Goal: Transaction & Acquisition: Book appointment/travel/reservation

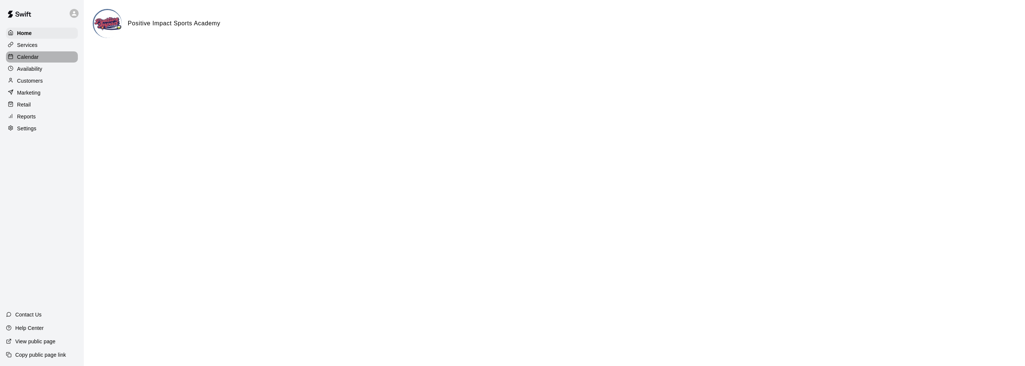
click at [36, 60] on p "Calendar" at bounding box center [28, 56] width 22 height 7
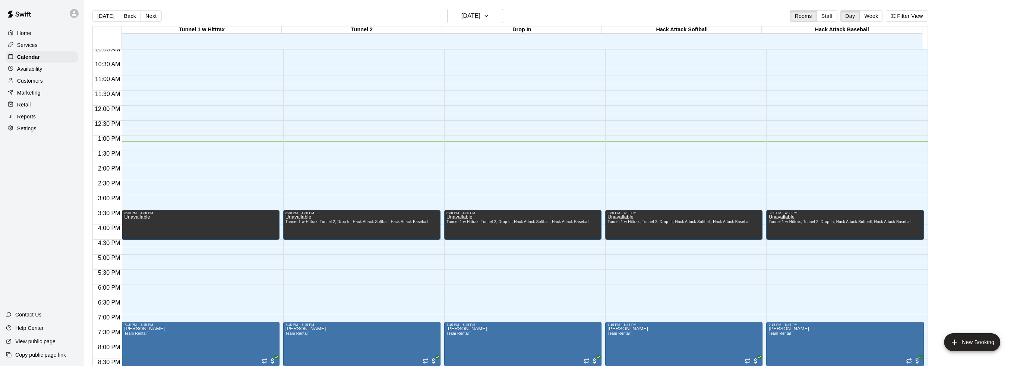
scroll to position [278, 0]
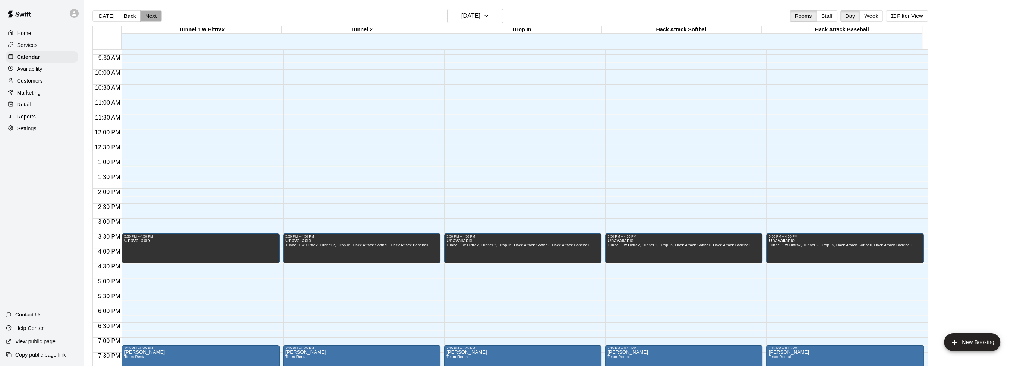
click at [151, 19] on button "Next" at bounding box center [150, 15] width 21 height 11
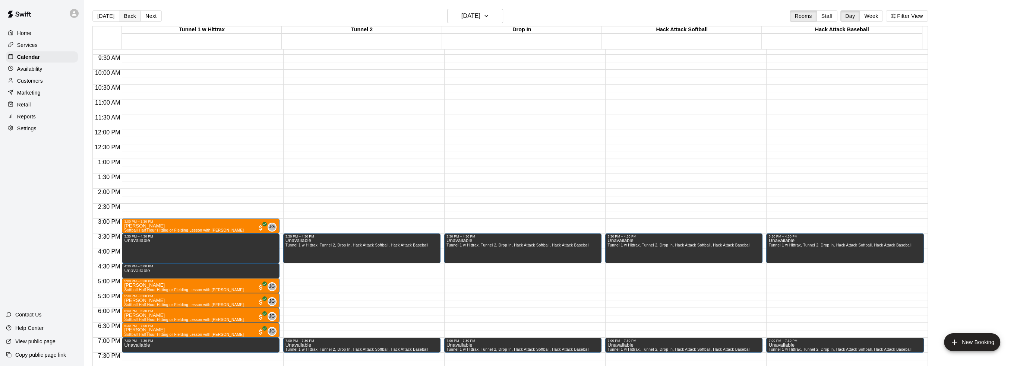
click at [123, 17] on button "Back" at bounding box center [130, 15] width 22 height 11
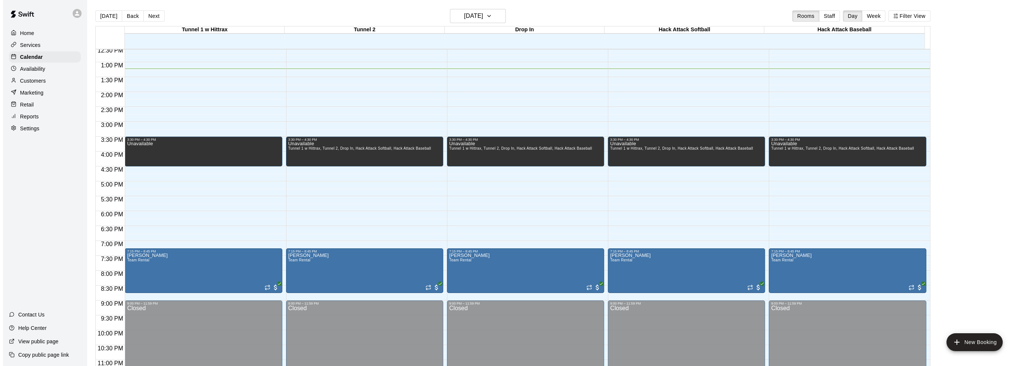
scroll to position [390, 0]
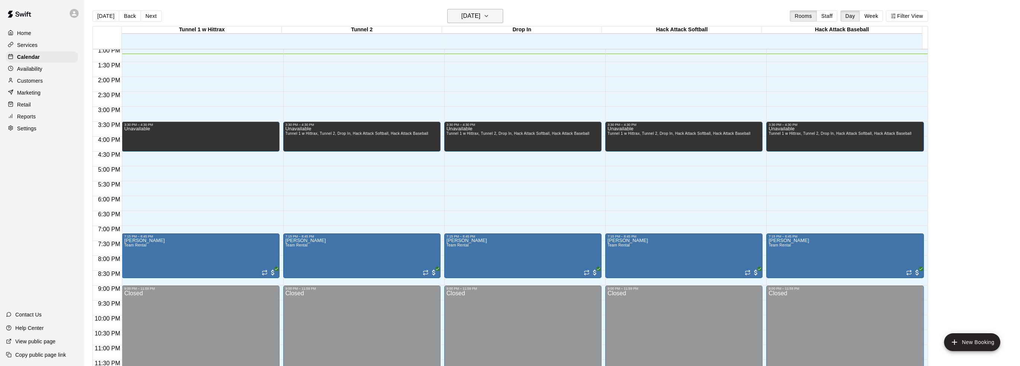
click at [475, 16] on h6 "[DATE]" at bounding box center [470, 16] width 19 height 10
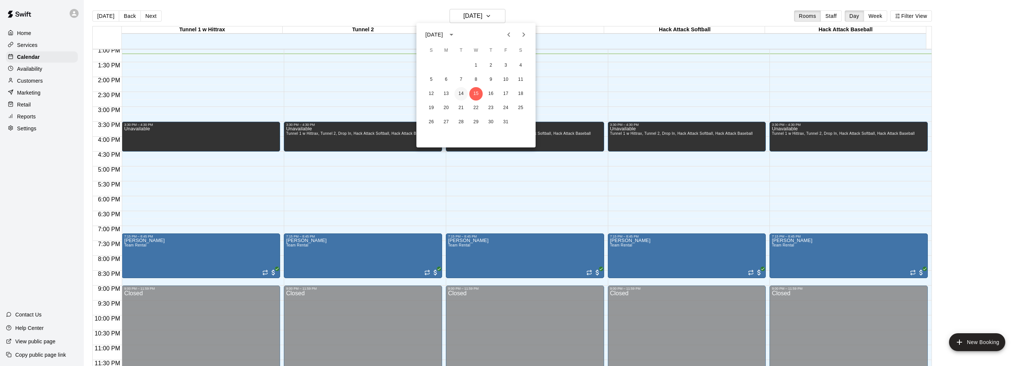
click at [459, 95] on button "14" at bounding box center [461, 93] width 13 height 13
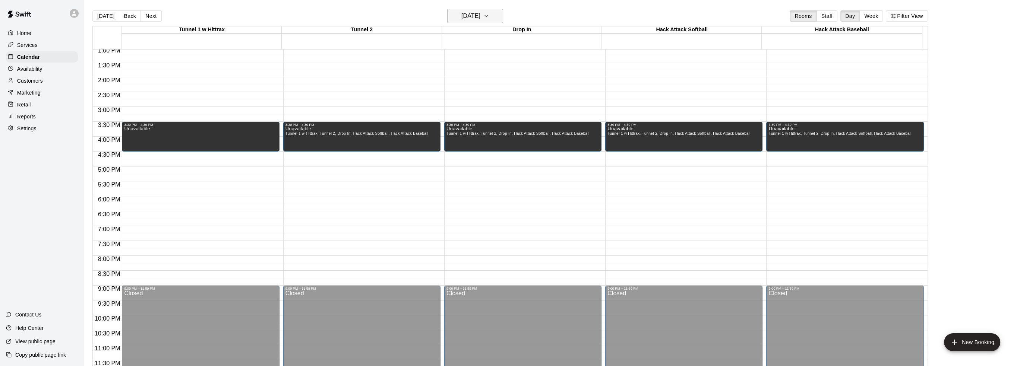
click at [495, 13] on button "[DATE]" at bounding box center [475, 16] width 56 height 14
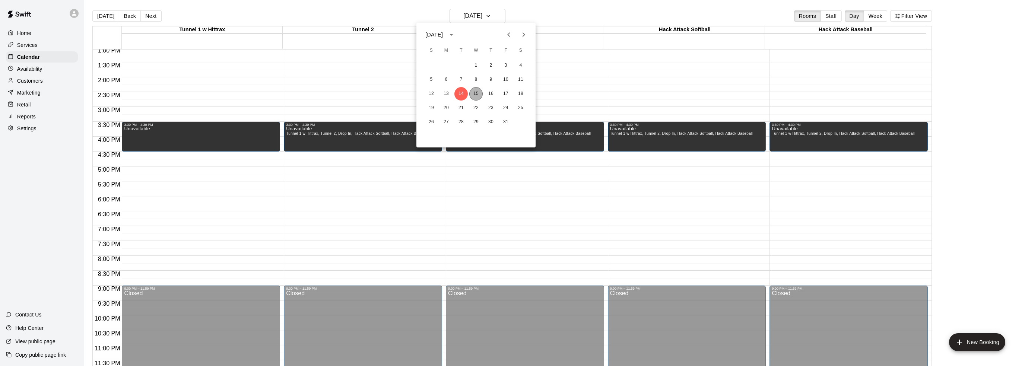
click at [475, 94] on button "15" at bounding box center [475, 93] width 13 height 13
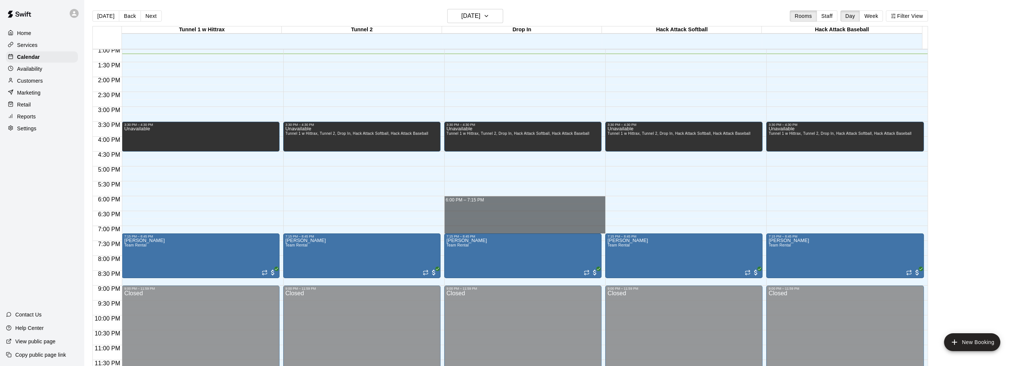
drag, startPoint x: 457, startPoint y: 199, endPoint x: 461, endPoint y: 231, distance: 31.9
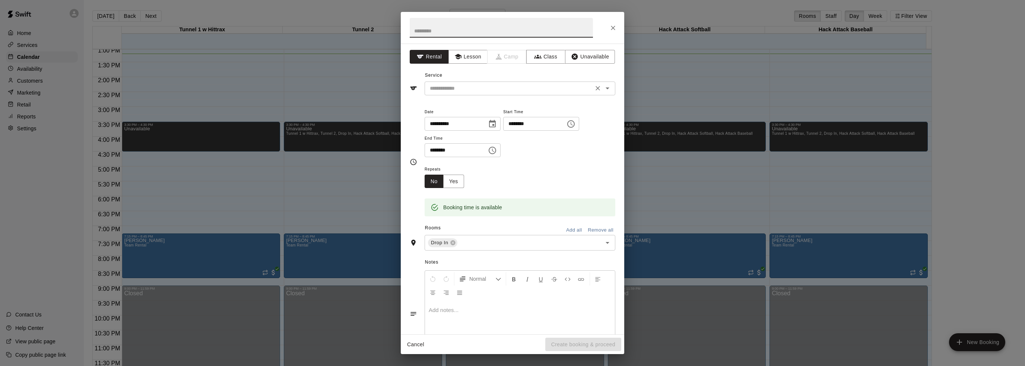
click at [501, 88] on input "text" at bounding box center [509, 88] width 164 height 9
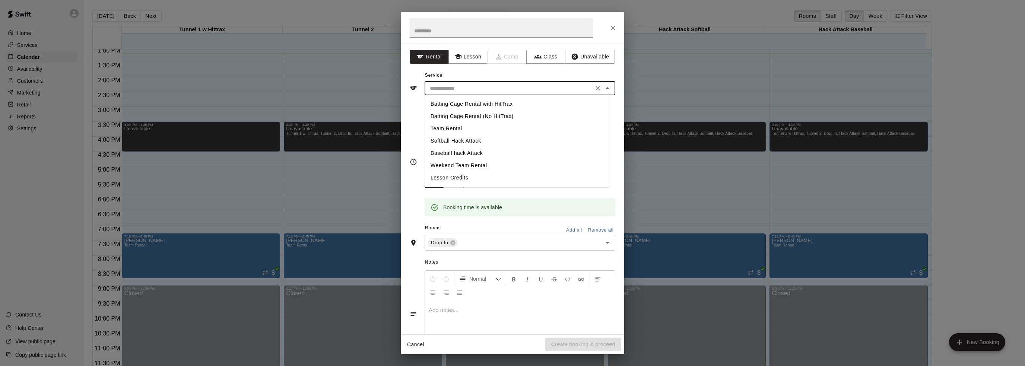
click at [462, 125] on li "Team Rental" at bounding box center [517, 129] width 185 height 12
type input "**********"
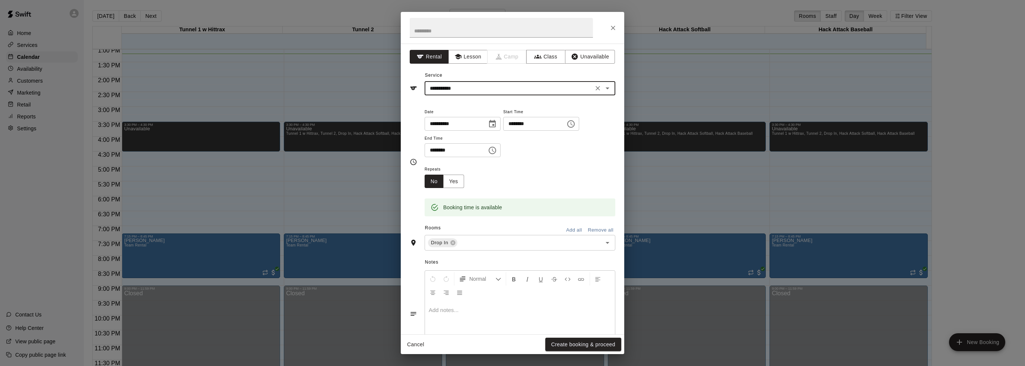
click at [566, 232] on button "Add all" at bounding box center [574, 231] width 24 height 12
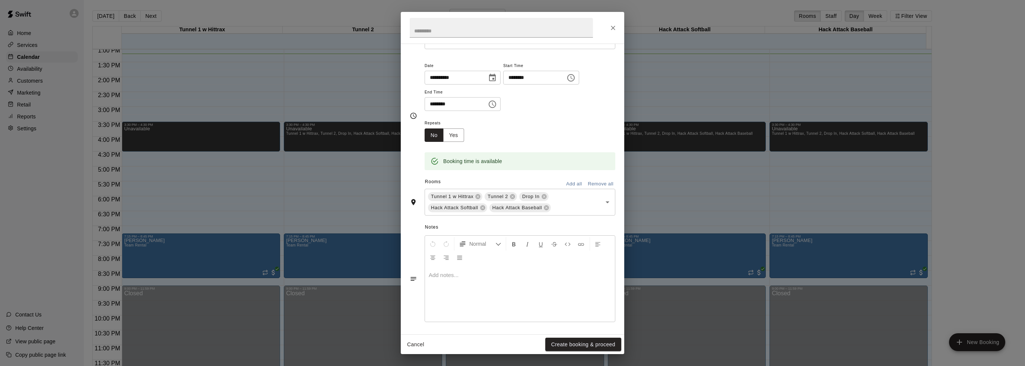
scroll to position [47, 0]
click at [461, 134] on button "Yes" at bounding box center [453, 134] width 21 height 14
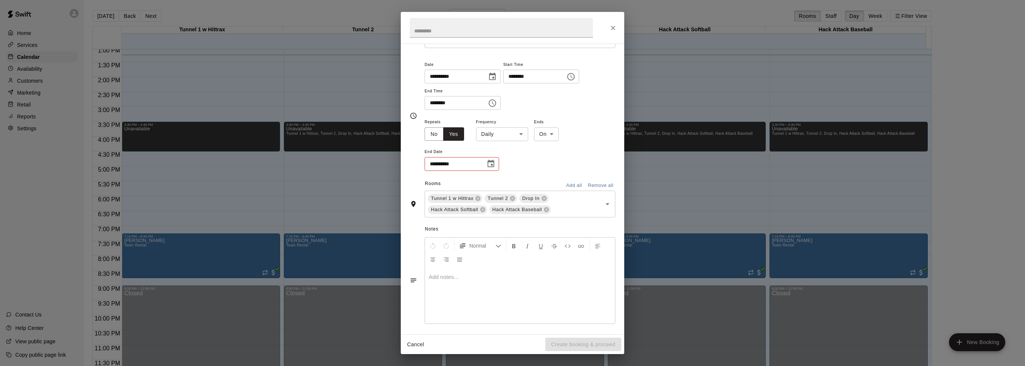
click at [507, 132] on body "Home Services Calendar Availability Customers Marketing Retail Reports Settings…" at bounding box center [512, 189] width 1025 height 378
click at [501, 161] on li "Weekly [DATE]" at bounding box center [501, 162] width 93 height 12
type input "******"
click at [567, 132] on body "Home Services Calendar Availability Customers Marketing Retail Reports Settings…" at bounding box center [512, 189] width 1025 height 378
click at [572, 152] on li "On" at bounding box center [568, 150] width 25 height 12
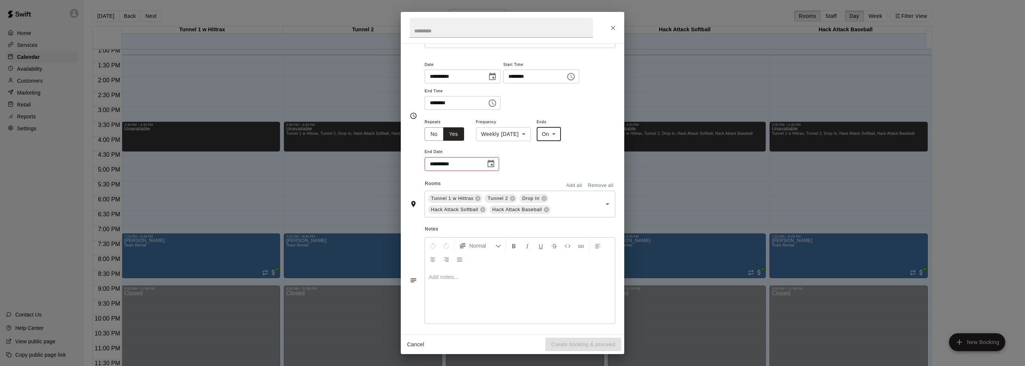
click at [491, 165] on icon "Choose date" at bounding box center [491, 163] width 9 height 9
click at [532, 180] on icon "Next month" at bounding box center [532, 182] width 9 height 9
click at [539, 182] on div "[DATE]" at bounding box center [484, 182] width 119 height 11
click at [538, 183] on button "Next month" at bounding box center [532, 182] width 15 height 15
click at [486, 210] on button "3" at bounding box center [484, 212] width 13 height 13
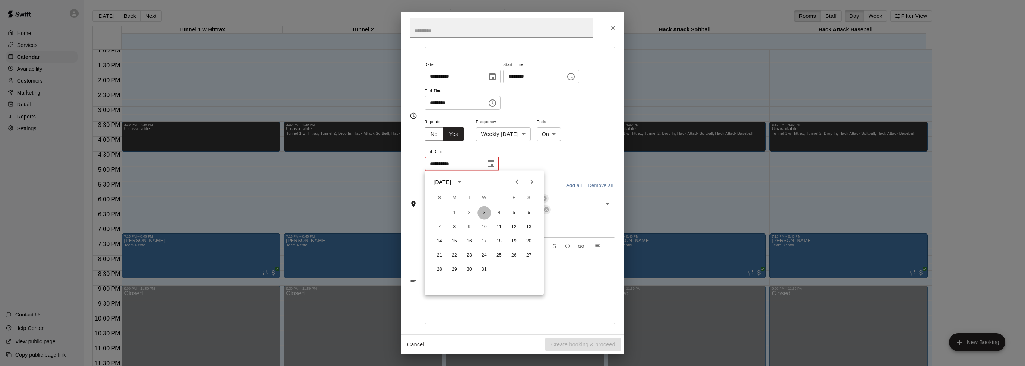
type input "**********"
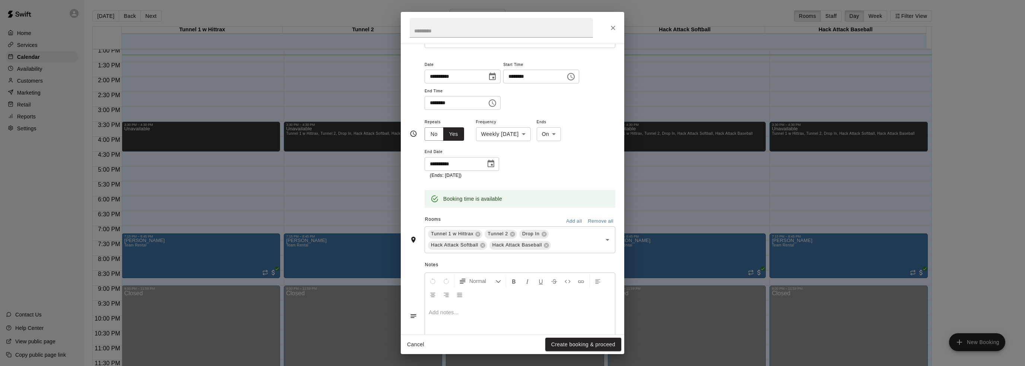
click at [524, 77] on input "********" at bounding box center [531, 77] width 57 height 14
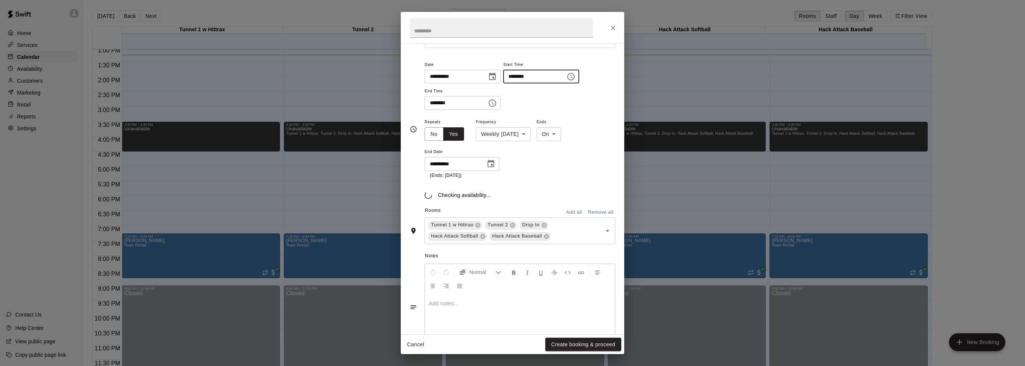
type input "********"
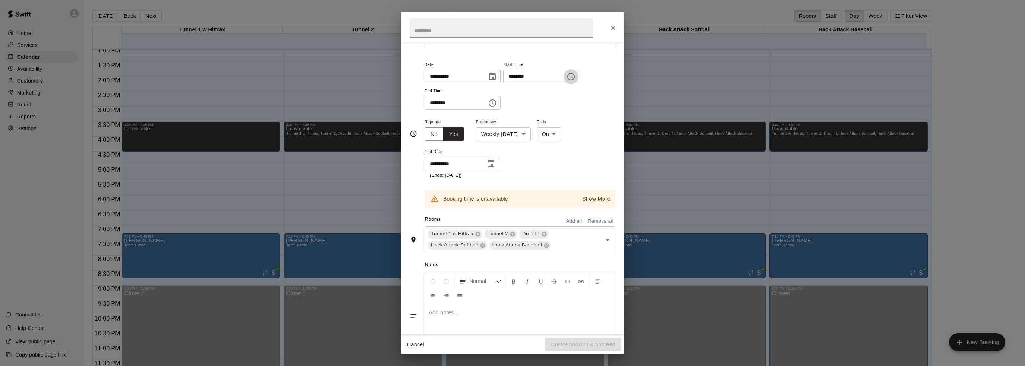
click at [544, 101] on div "**********" at bounding box center [520, 85] width 191 height 50
click at [526, 75] on input "********" at bounding box center [531, 75] width 57 height 14
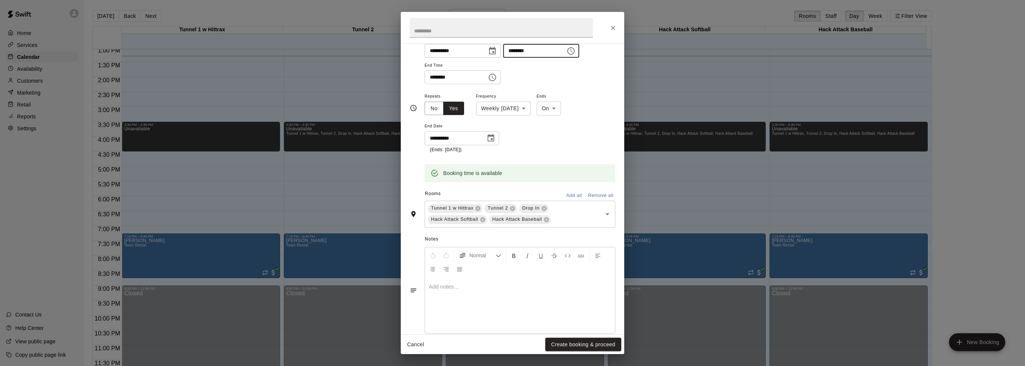
scroll to position [86, 0]
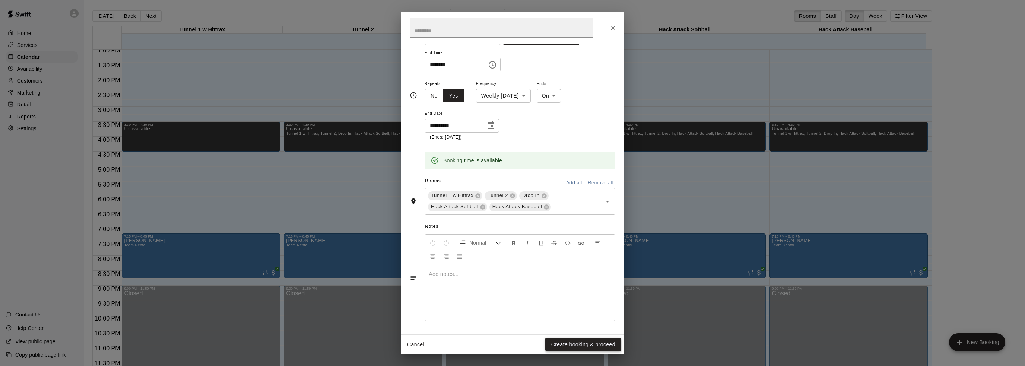
type input "********"
click at [581, 345] on button "Create booking & proceed" at bounding box center [583, 345] width 76 height 14
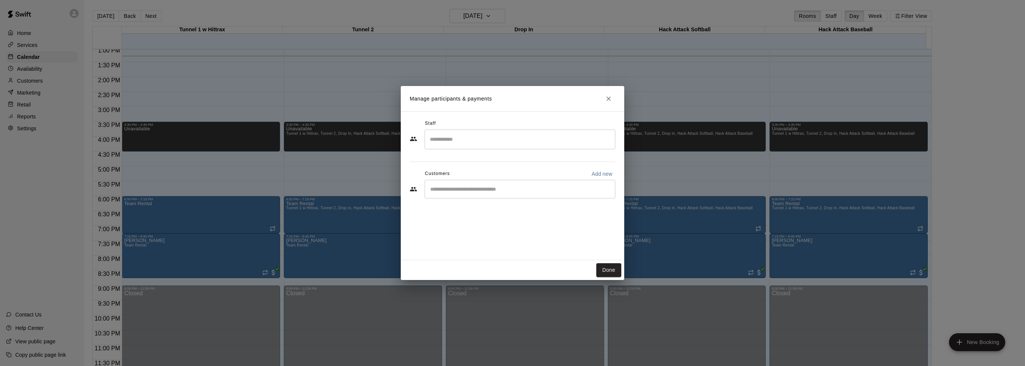
click at [511, 192] on input "Start typing to search customers..." at bounding box center [520, 189] width 184 height 7
type input "***"
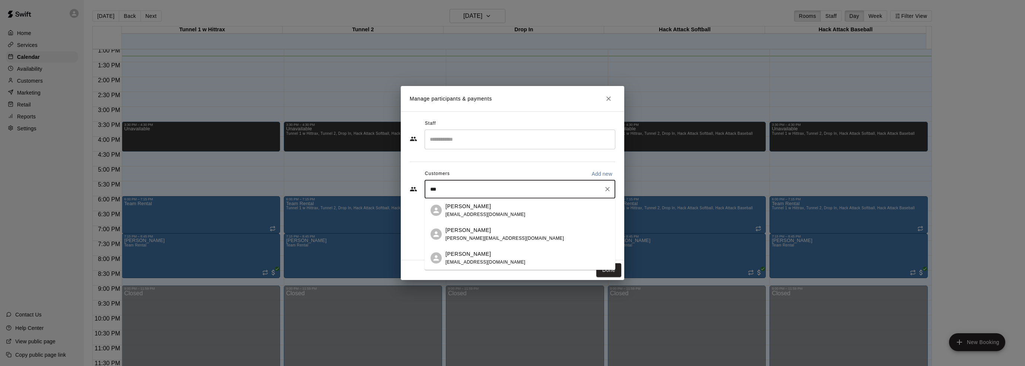
click at [471, 258] on div "[PERSON_NAME] [PERSON_NAME][EMAIL_ADDRESS][DOMAIN_NAME]" at bounding box center [486, 258] width 80 height 16
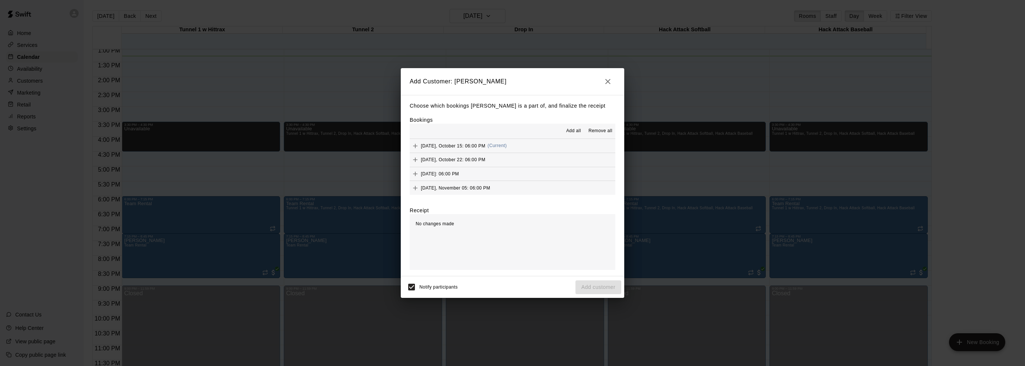
click at [568, 134] on span "Add all" at bounding box center [573, 130] width 15 height 7
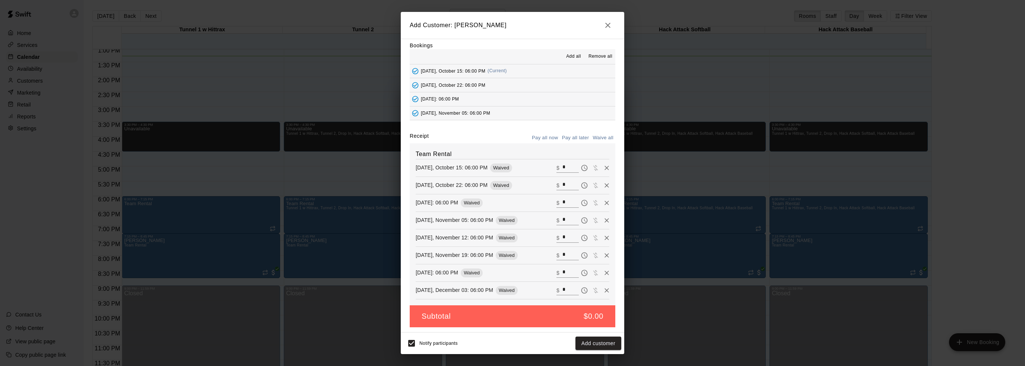
scroll to position [19, 0]
click at [603, 257] on icon "Remove" at bounding box center [606, 254] width 7 height 7
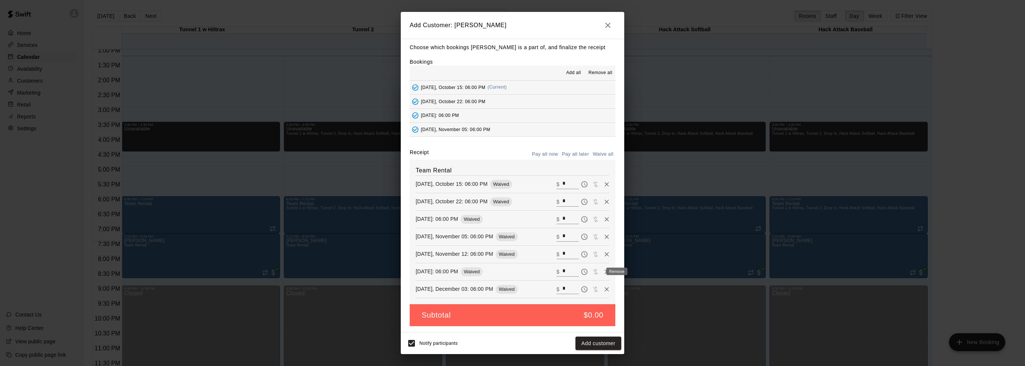
scroll to position [2, 0]
click at [563, 187] on input "*" at bounding box center [571, 185] width 16 height 10
drag, startPoint x: 548, startPoint y: 184, endPoint x: 539, endPoint y: 184, distance: 8.9
click at [539, 184] on div "[DATE], October 15: 06:00 PM Waived ​ $ *" at bounding box center [513, 184] width 194 height 11
type input "**"
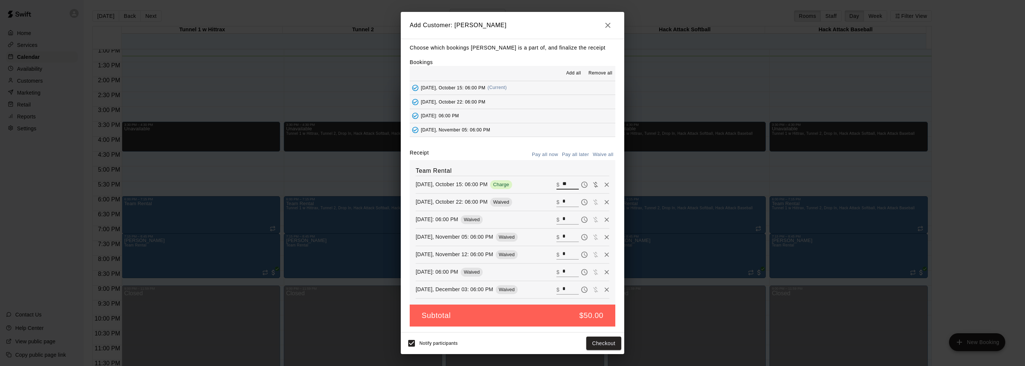
click at [563, 203] on input "*" at bounding box center [571, 202] width 16 height 10
type input "**"
drag, startPoint x: 558, startPoint y: 219, endPoint x: 537, endPoint y: 219, distance: 21.6
click at [537, 219] on div "[DATE]: 06:00 PM Waived ​ $ *" at bounding box center [513, 219] width 194 height 11
type input "**"
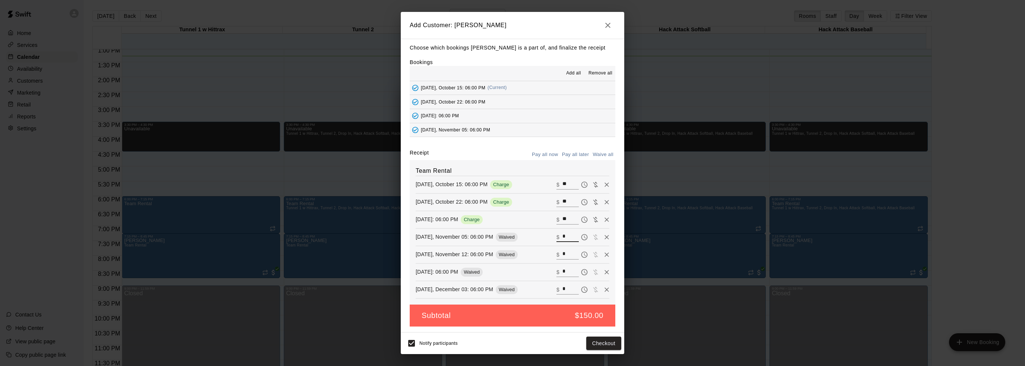
drag, startPoint x: 558, startPoint y: 239, endPoint x: 515, endPoint y: 235, distance: 43.0
click at [519, 236] on div "[DATE], November 05: 06:00 PM Waived ​ $ *" at bounding box center [513, 237] width 194 height 11
type input "**"
drag, startPoint x: 553, startPoint y: 253, endPoint x: 539, endPoint y: 249, distance: 14.5
click at [539, 254] on div "[DATE], November 12: 06:00 PM Waived ​ $ *" at bounding box center [513, 254] width 194 height 11
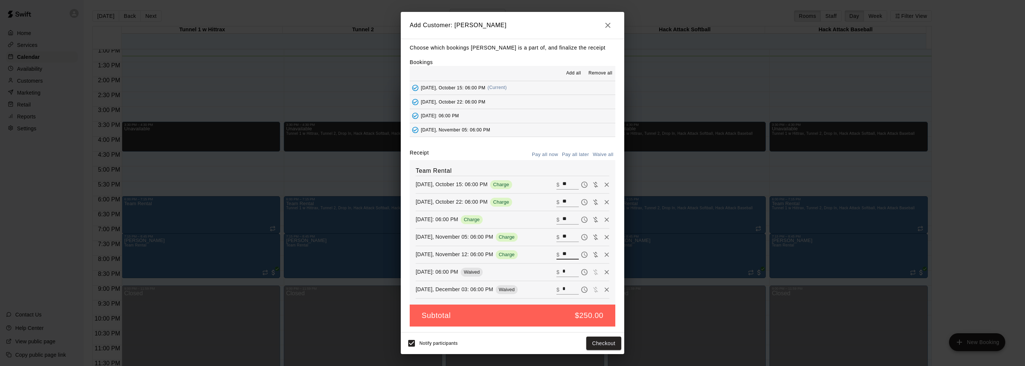
type input "**"
drag, startPoint x: 556, startPoint y: 272, endPoint x: 504, endPoint y: 260, distance: 53.2
click at [504, 260] on div "Team Rental [DATE], October 15: 06:00 PM Charge ​ $ ** [DATE], October 22: 06:0…" at bounding box center [513, 232] width 206 height 145
type input "**"
click at [534, 288] on div "[DATE], December 03: 06:00 PM Waived ​ $ *" at bounding box center [513, 289] width 194 height 11
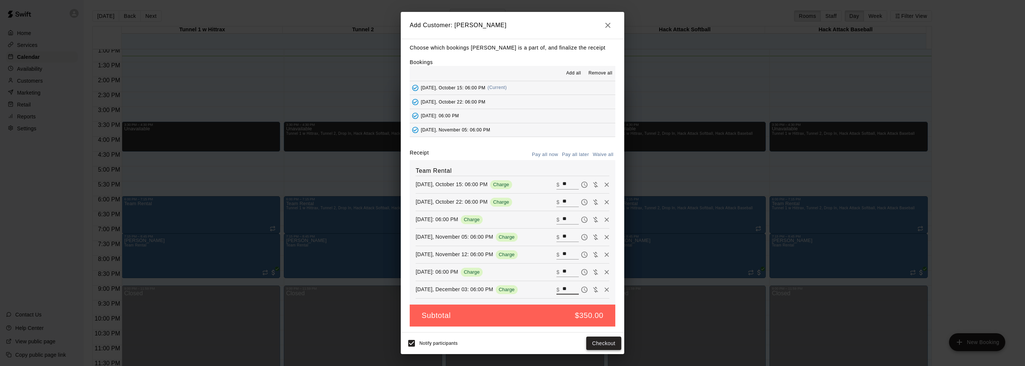
type input "**"
click at [607, 346] on button "Checkout" at bounding box center [603, 344] width 35 height 14
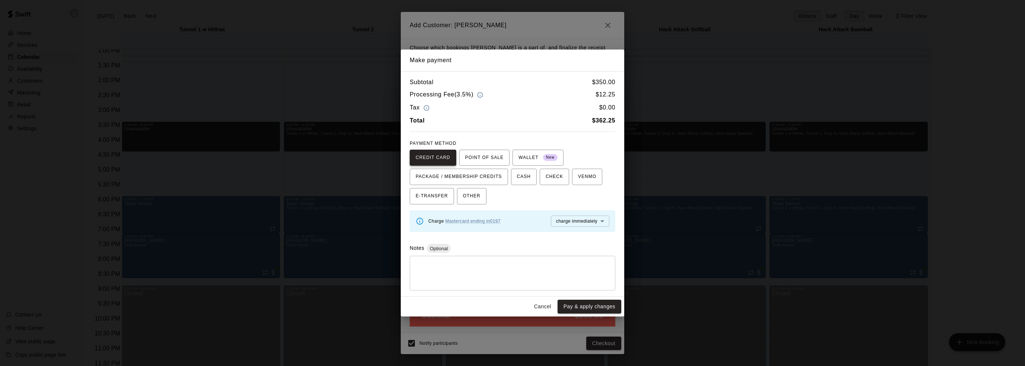
click at [437, 158] on span "CREDIT CARD" at bounding box center [433, 158] width 35 height 12
click at [589, 305] on button "Pay & apply changes" at bounding box center [590, 307] width 64 height 14
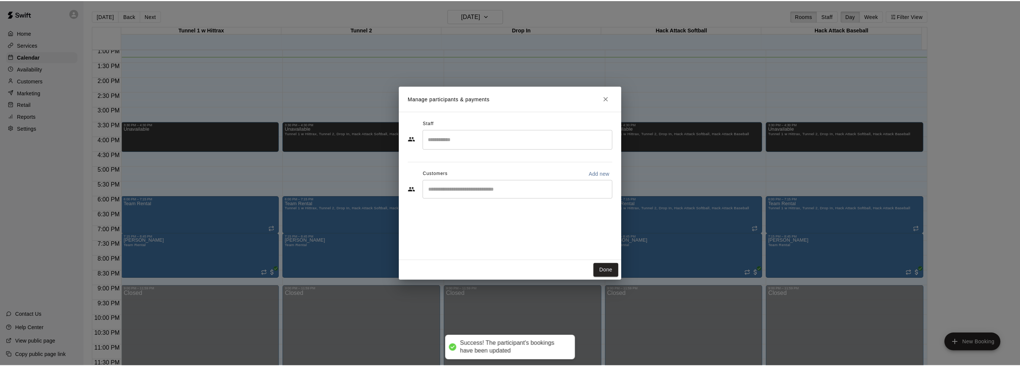
scroll to position [0, 0]
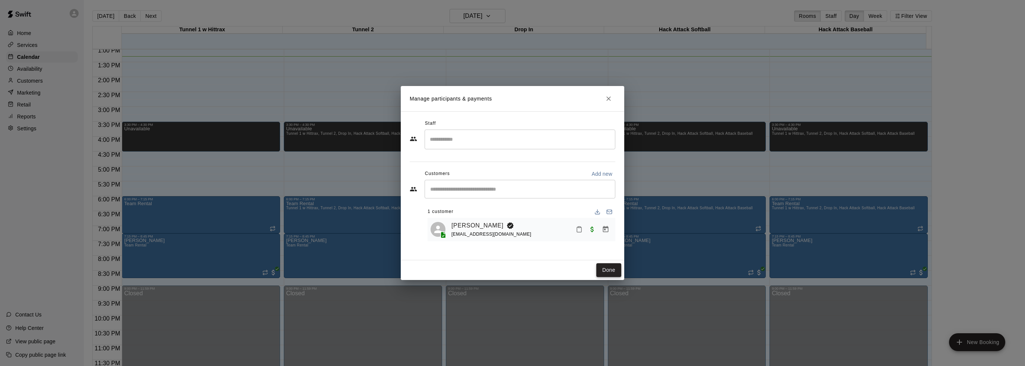
click at [605, 266] on button "Done" at bounding box center [608, 270] width 25 height 14
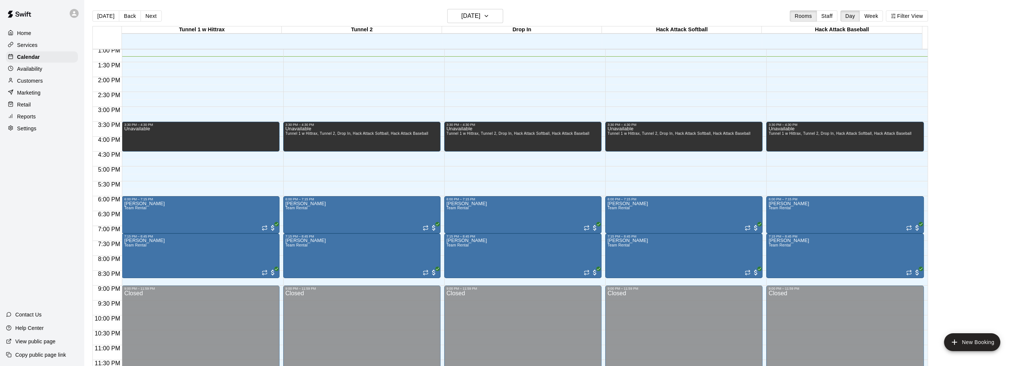
click at [474, 190] on div "12:00 AM – 6:00 AM Closed 3:30 PM – 4:30 PM Unavailable Tunnel 1 w Hittrax, Tun…" at bounding box center [522, 17] width 157 height 715
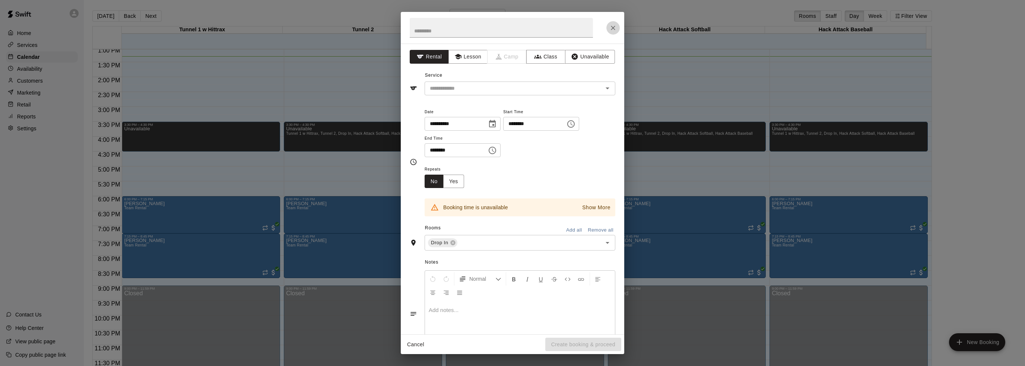
click at [609, 27] on icon "Close" at bounding box center [612, 27] width 7 height 7
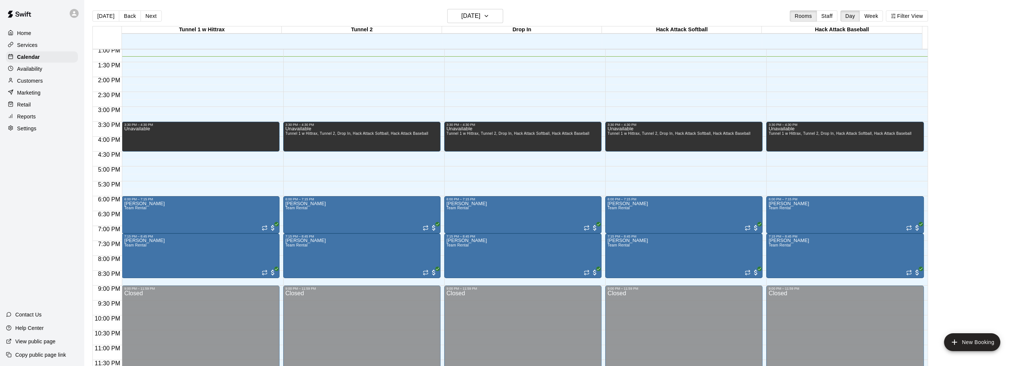
click at [874, 15] on button "Week" at bounding box center [870, 15] width 23 height 11
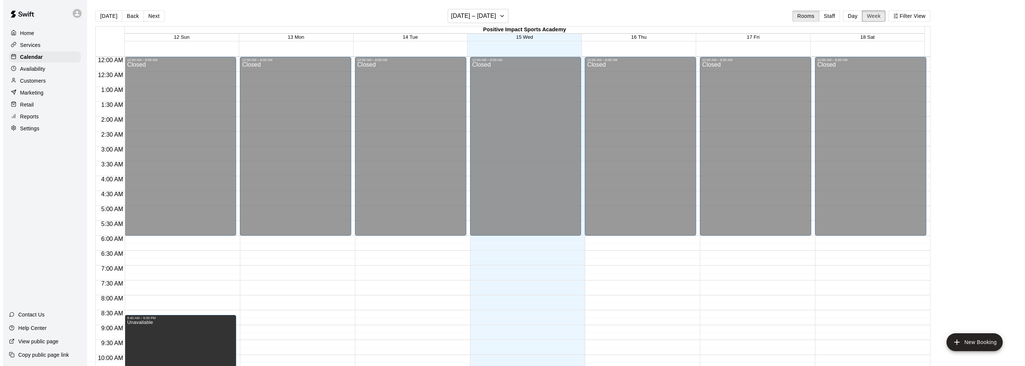
scroll to position [396, 0]
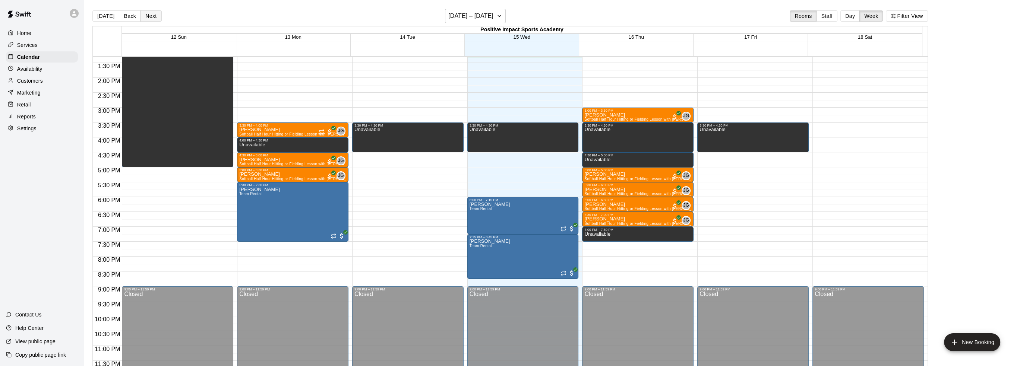
click at [147, 16] on button "Next" at bounding box center [150, 15] width 21 height 11
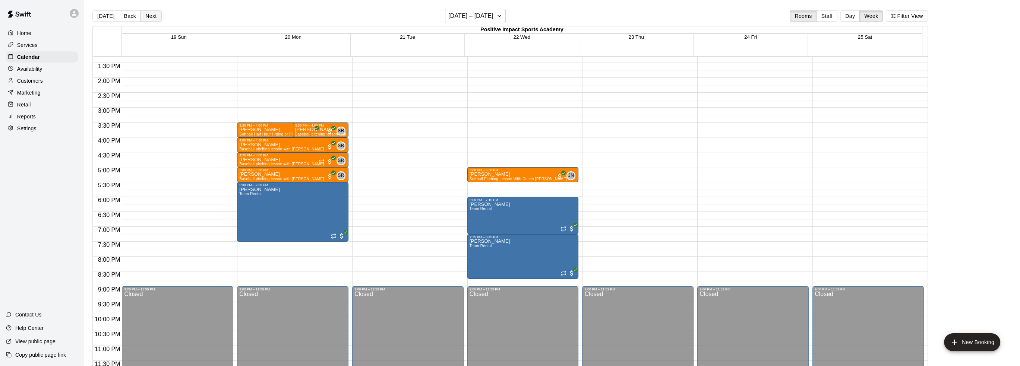
click at [151, 15] on button "Next" at bounding box center [150, 15] width 21 height 11
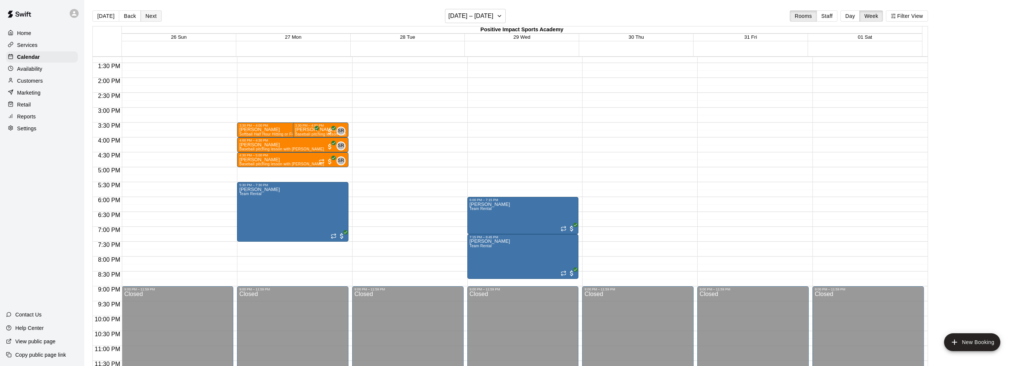
click at [148, 13] on button "Next" at bounding box center [150, 15] width 21 height 11
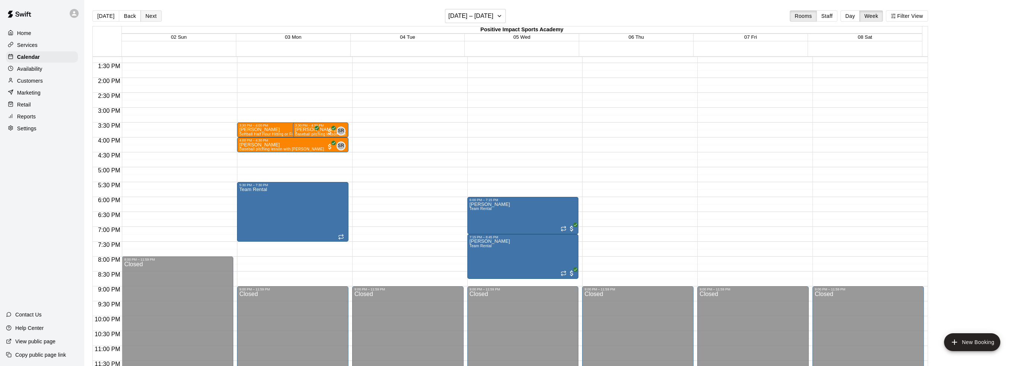
click at [148, 13] on button "Next" at bounding box center [150, 15] width 21 height 11
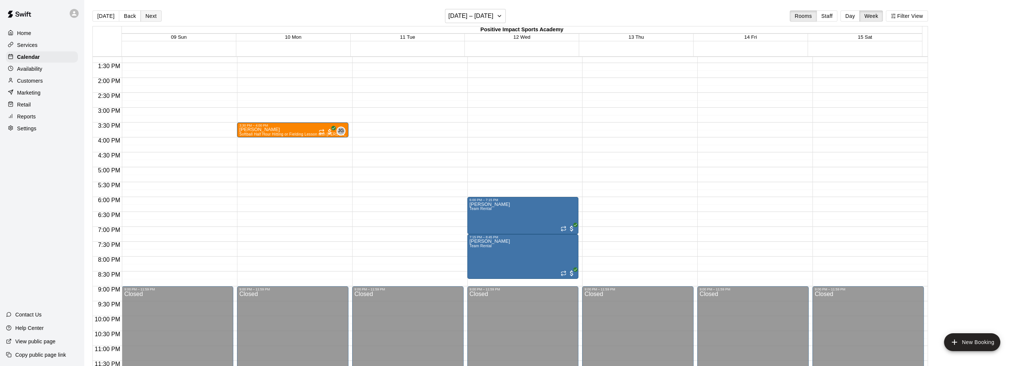
click at [148, 13] on button "Next" at bounding box center [150, 15] width 21 height 11
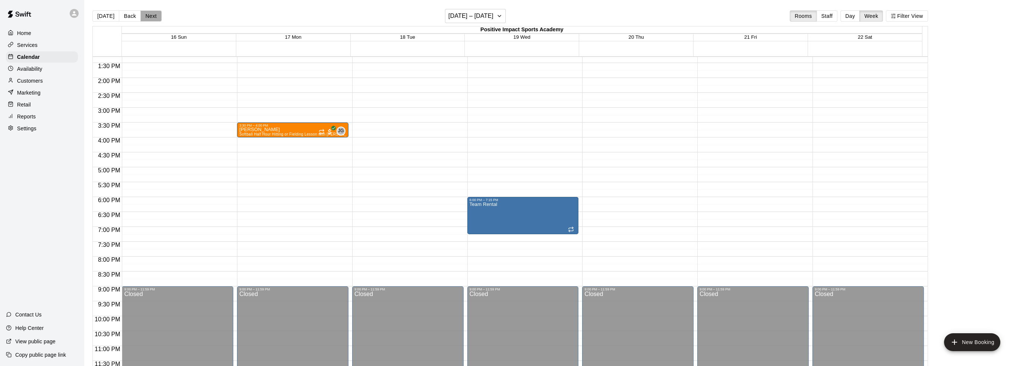
click at [148, 13] on button "Next" at bounding box center [150, 15] width 21 height 11
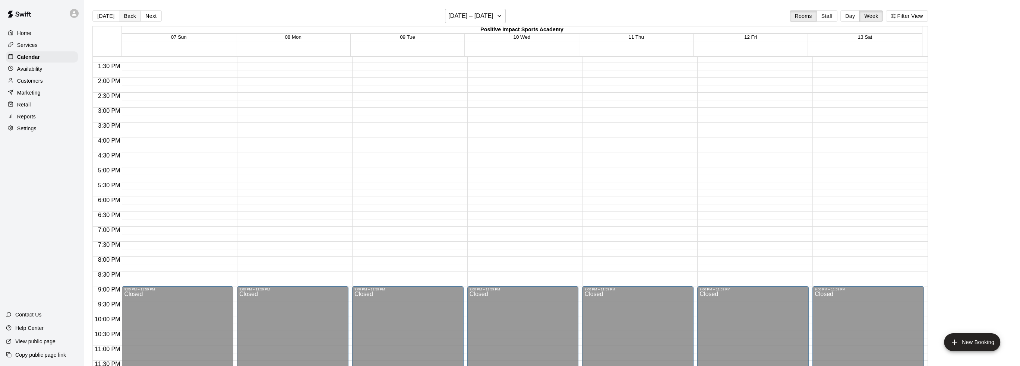
click at [125, 13] on button "Back" at bounding box center [130, 15] width 22 height 11
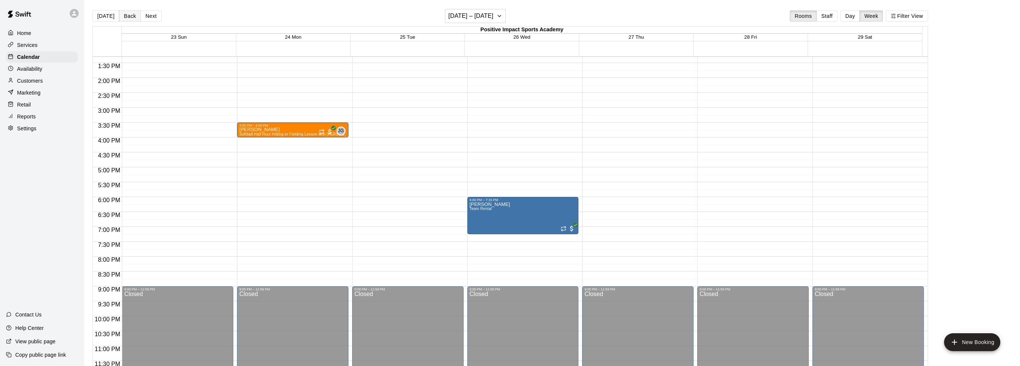
click at [125, 13] on button "Back" at bounding box center [130, 15] width 22 height 11
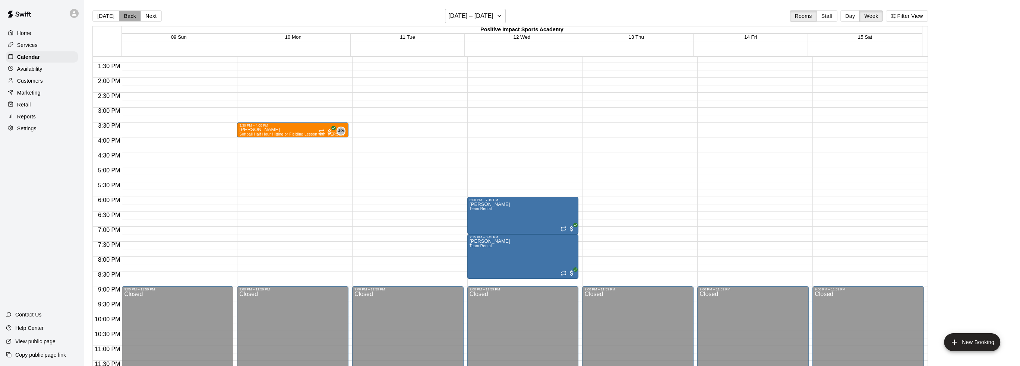
click at [125, 13] on button "Back" at bounding box center [130, 15] width 22 height 11
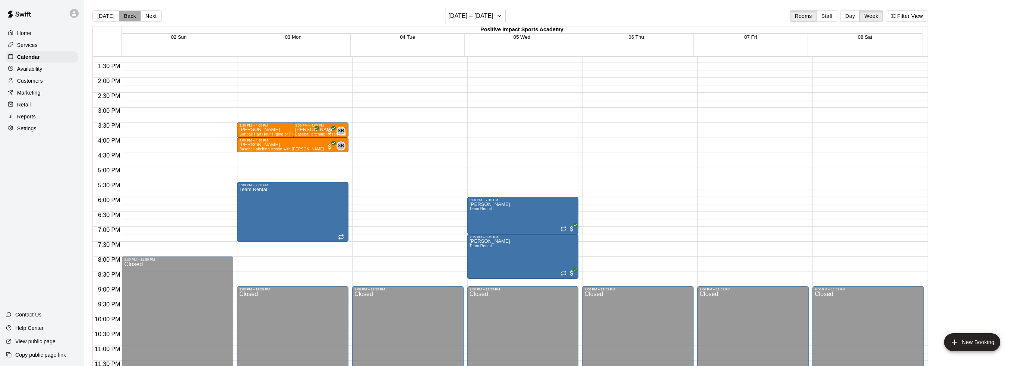
click at [124, 13] on button "Back" at bounding box center [130, 15] width 22 height 11
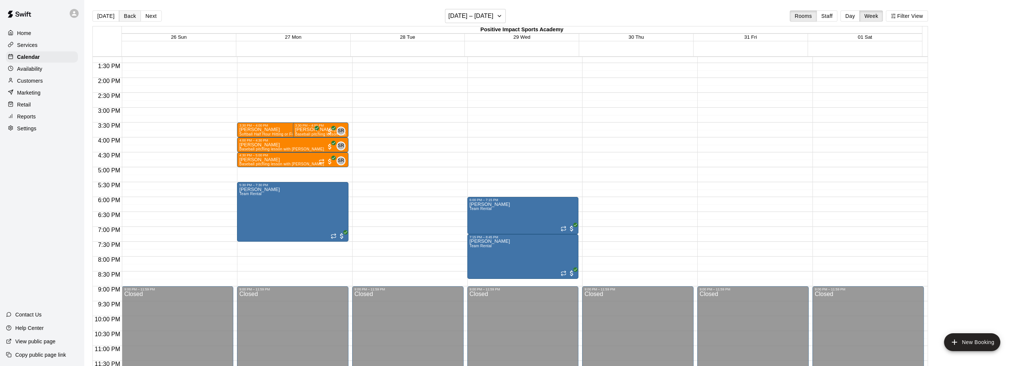
click at [127, 14] on button "Back" at bounding box center [130, 15] width 22 height 11
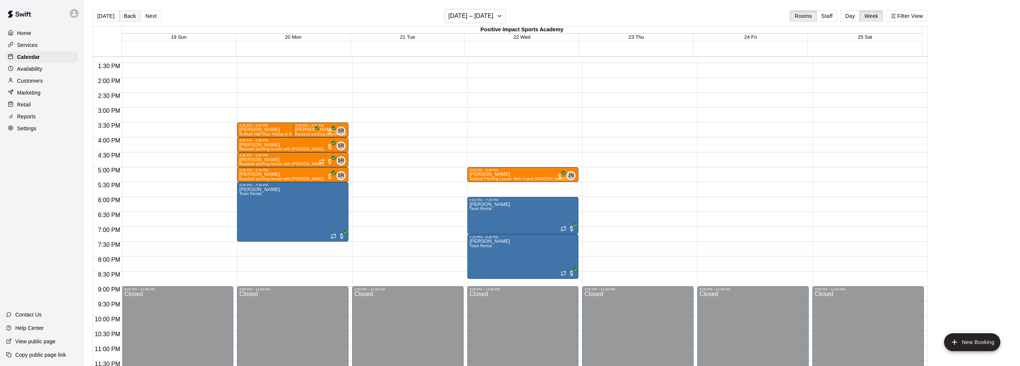
click at [127, 13] on button "Back" at bounding box center [130, 15] width 22 height 11
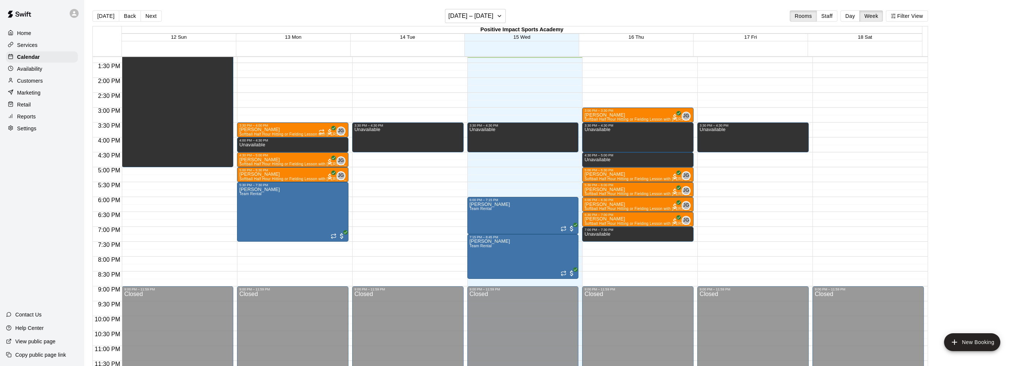
click at [487, 190] on div "12:00 AM – 6:00 AM Closed 3:30 PM – 4:30 PM Unavailable 6:00 PM – 7:15 PM [PERS…" at bounding box center [522, 18] width 111 height 715
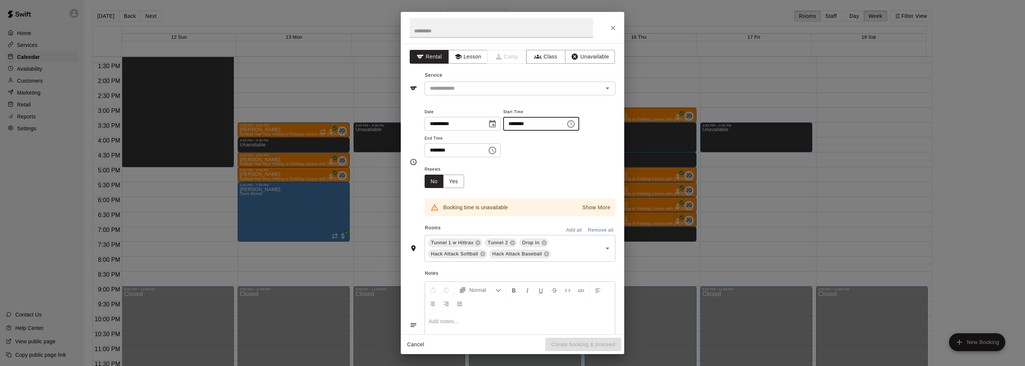
drag, startPoint x: 558, startPoint y: 124, endPoint x: 460, endPoint y: 111, distance: 98.8
click at [460, 111] on div "**********" at bounding box center [520, 132] width 191 height 50
click at [529, 122] on input "********" at bounding box center [531, 124] width 57 height 14
type input "********"
click at [433, 151] on input "********" at bounding box center [453, 150] width 57 height 14
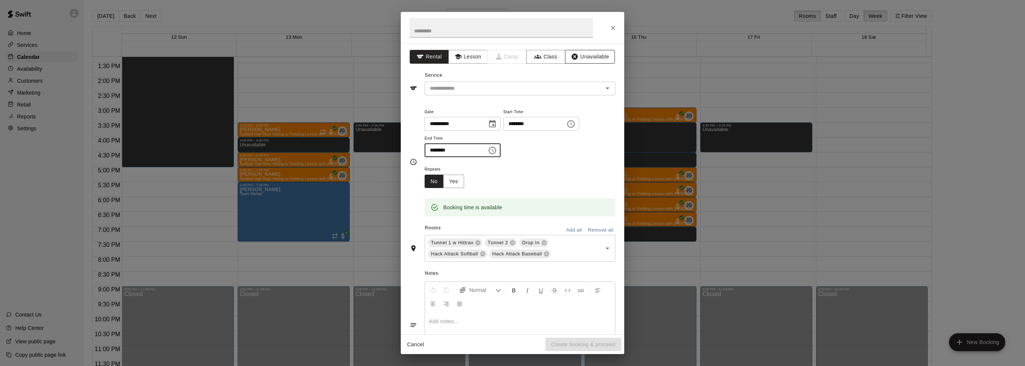
type input "********"
click at [583, 58] on button "Unavailable" at bounding box center [590, 57] width 50 height 14
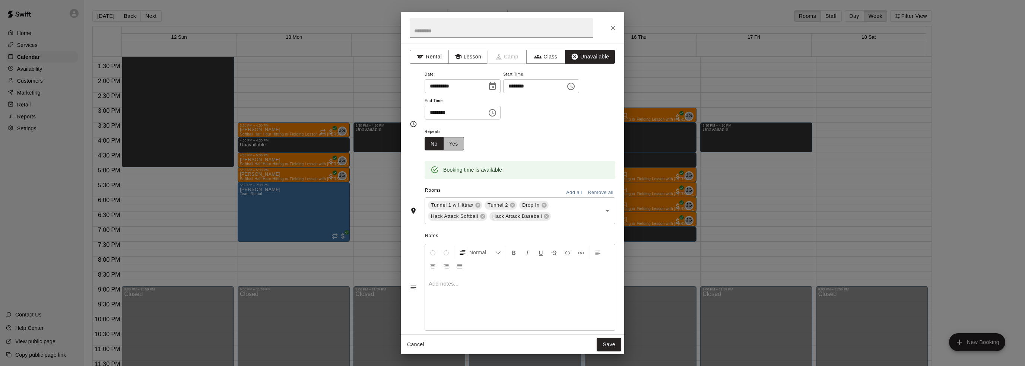
click at [452, 146] on button "Yes" at bounding box center [453, 144] width 21 height 14
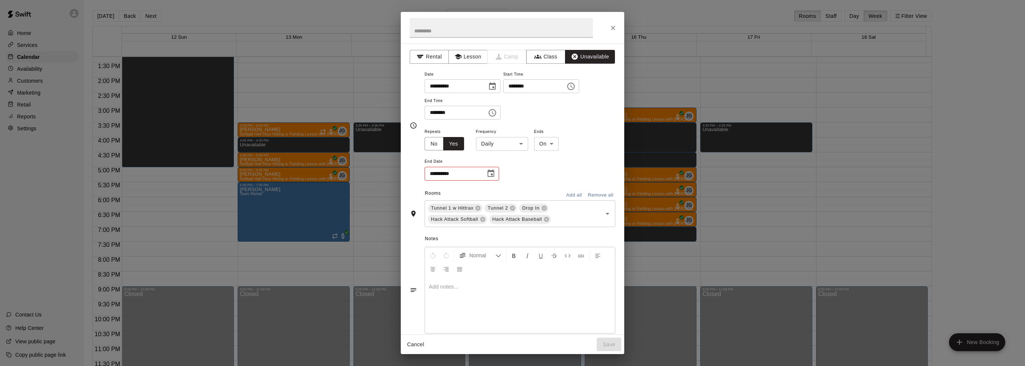
click at [520, 145] on body "Home Services Calendar Availability Customers Marketing Retail Reports Settings…" at bounding box center [512, 189] width 1025 height 378
click at [512, 172] on li "Weekly [DATE]" at bounding box center [501, 172] width 93 height 12
type input "******"
click at [492, 172] on icon "Choose date" at bounding box center [491, 173] width 9 height 9
click at [529, 189] on icon "Next month" at bounding box center [532, 191] width 9 height 9
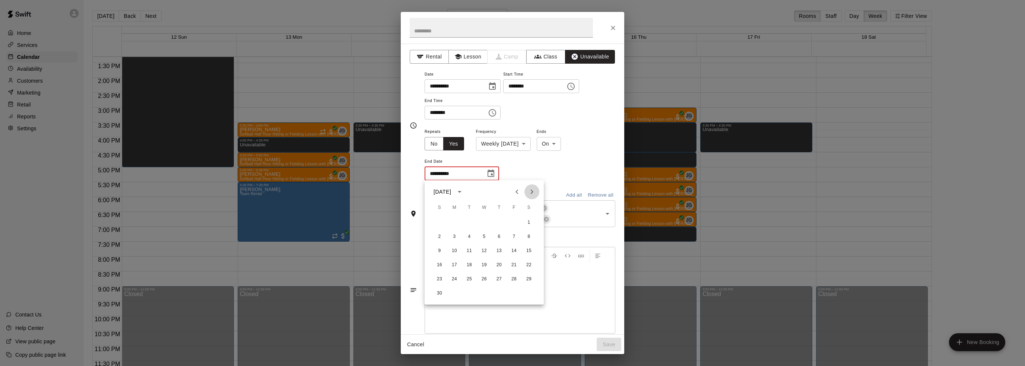
click at [529, 189] on icon "Next month" at bounding box center [532, 191] width 9 height 9
click at [482, 225] on button "3" at bounding box center [484, 222] width 13 height 13
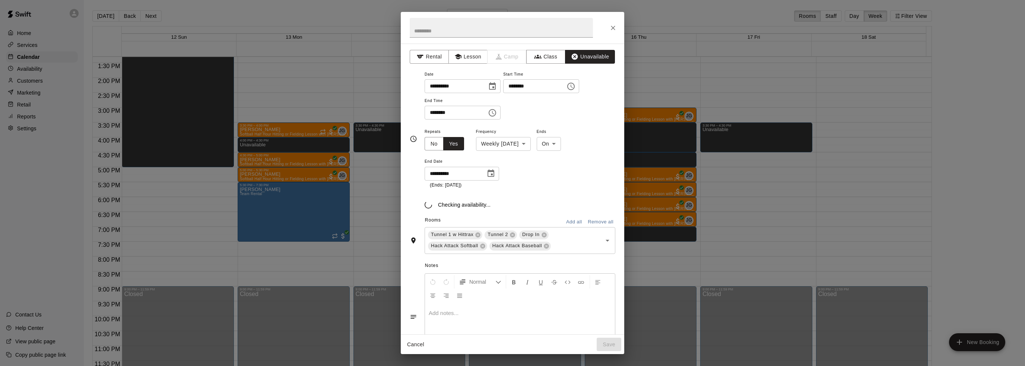
type input "**********"
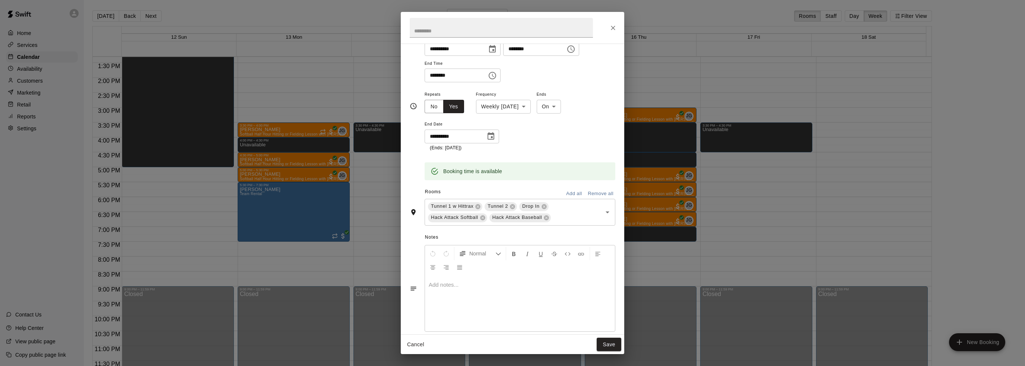
scroll to position [48, 0]
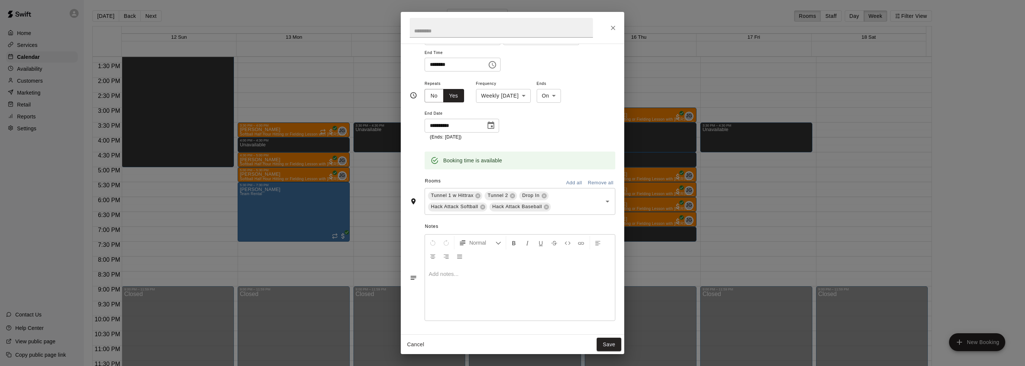
click at [611, 346] on button "Save" at bounding box center [609, 345] width 25 height 14
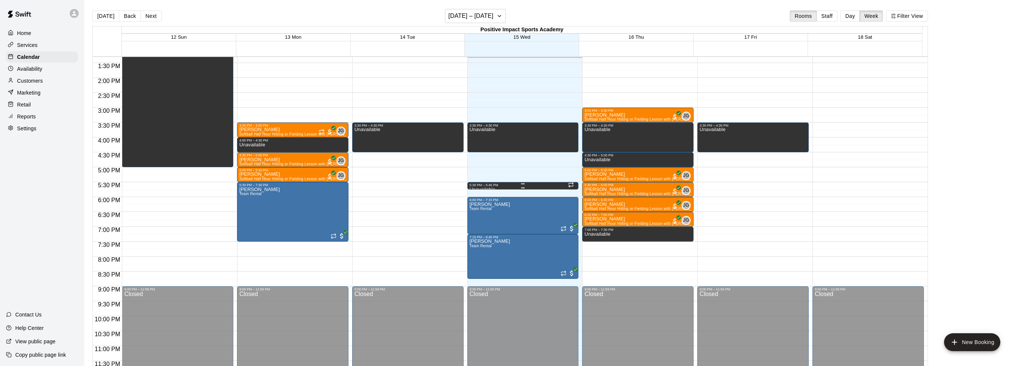
click at [506, 184] on div "5:30 PM – 5:45 PM" at bounding box center [522, 185] width 107 height 4
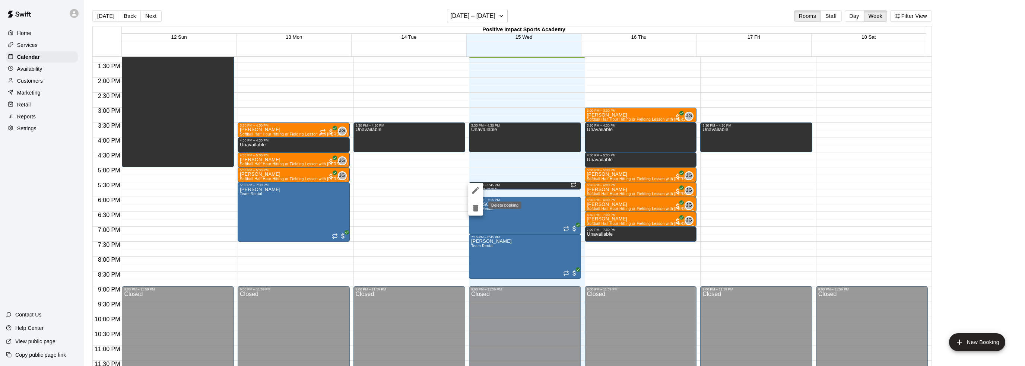
click at [478, 210] on icon "delete" at bounding box center [475, 208] width 9 height 9
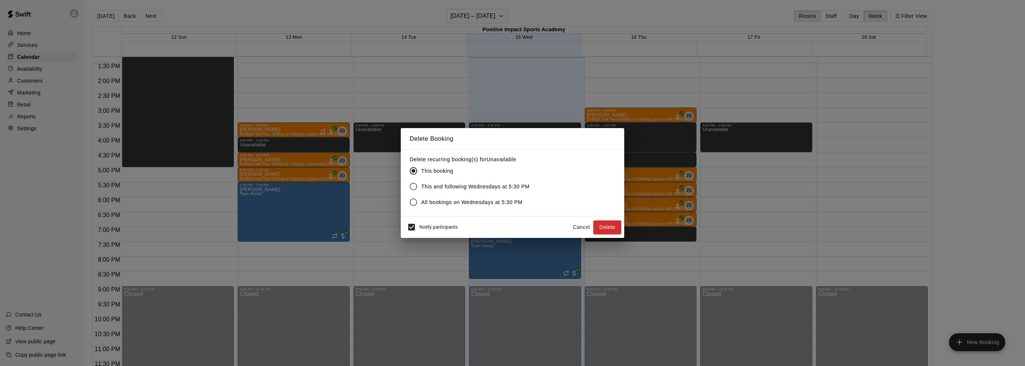
click at [433, 202] on span "All bookings on Wednesdays at 5:30 PM" at bounding box center [471, 203] width 101 height 8
click at [475, 186] on span "This and following Wednesdays at 5:30 PM" at bounding box center [475, 187] width 108 height 8
click at [612, 228] on button "Delete" at bounding box center [607, 228] width 28 height 14
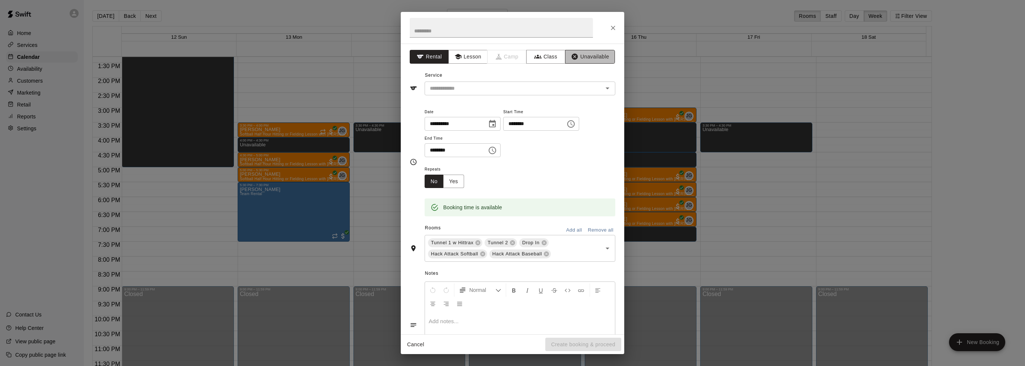
click at [587, 55] on button "Unavailable" at bounding box center [590, 57] width 50 height 14
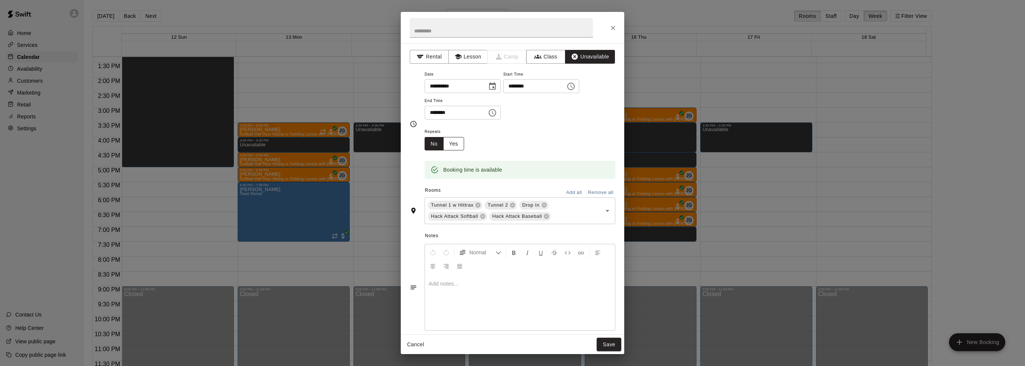
click at [456, 144] on button "Yes" at bounding box center [453, 144] width 21 height 14
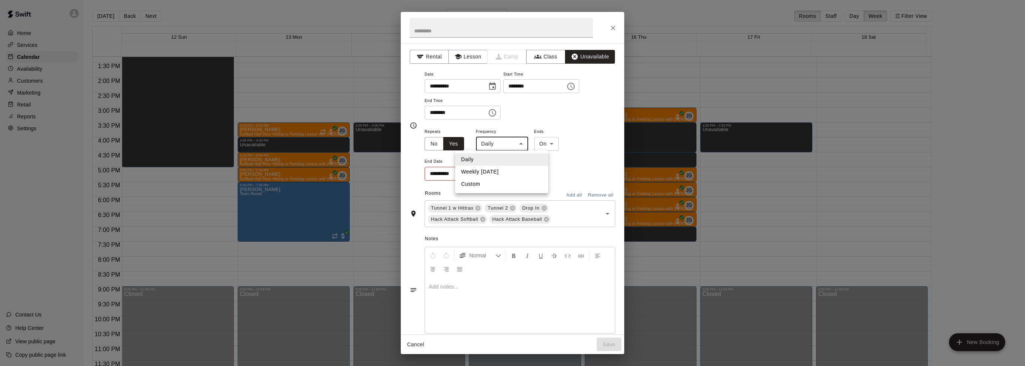
click at [499, 146] on body "Home Services Calendar Availability Customers Marketing Retail Reports Settings…" at bounding box center [512, 189] width 1025 height 378
click at [500, 175] on li "Weekly [DATE]" at bounding box center [501, 172] width 93 height 12
type input "******"
click at [493, 170] on icon "Choose date" at bounding box center [491, 173] width 7 height 7
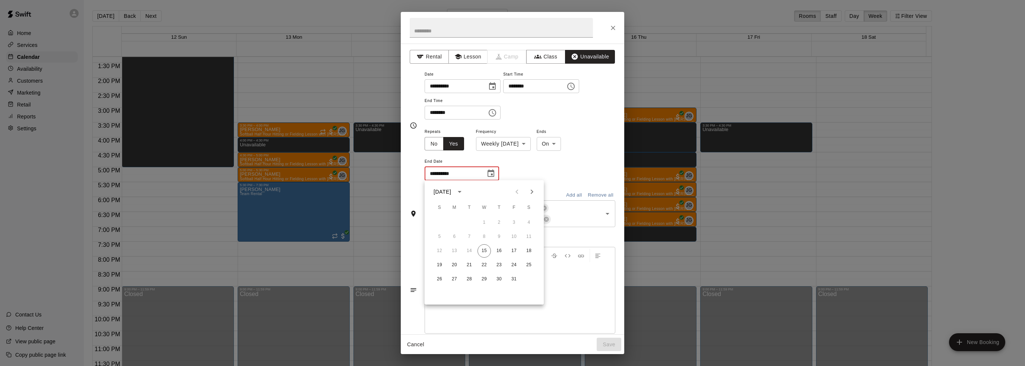
click at [528, 193] on icon "Next month" at bounding box center [532, 191] width 9 height 9
click at [487, 223] on button "3" at bounding box center [484, 222] width 13 height 13
type input "**********"
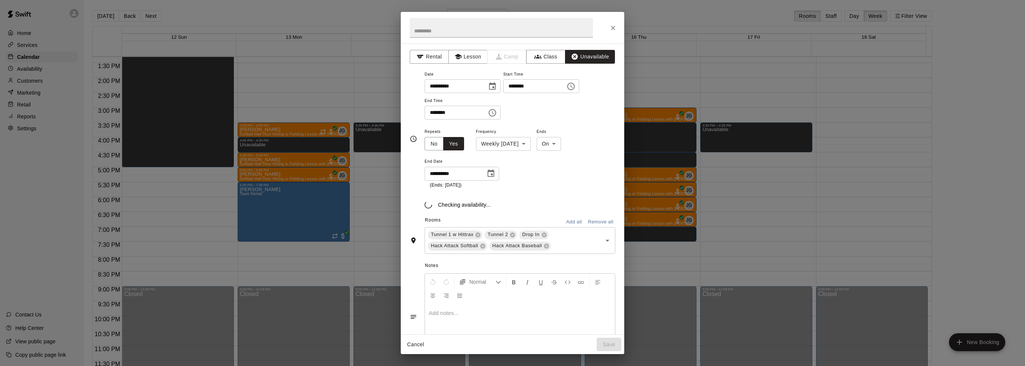
click at [564, 181] on div "**********" at bounding box center [520, 158] width 191 height 62
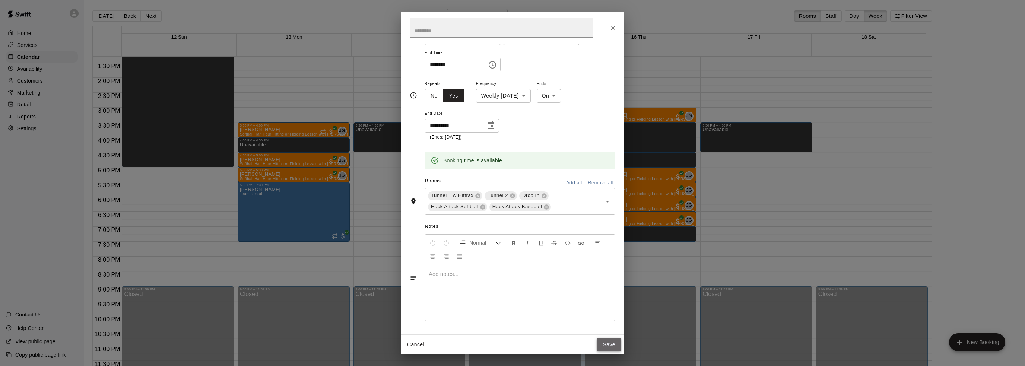
click at [615, 342] on button "Save" at bounding box center [609, 345] width 25 height 14
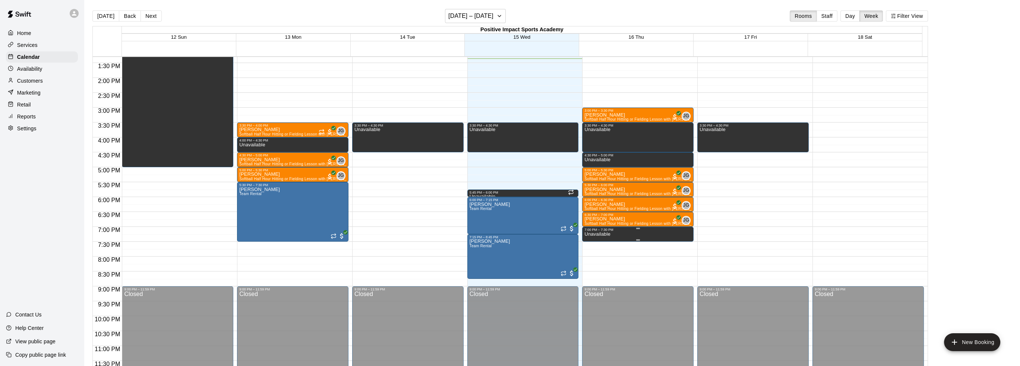
click at [590, 261] on icon "delete" at bounding box center [590, 257] width 9 height 9
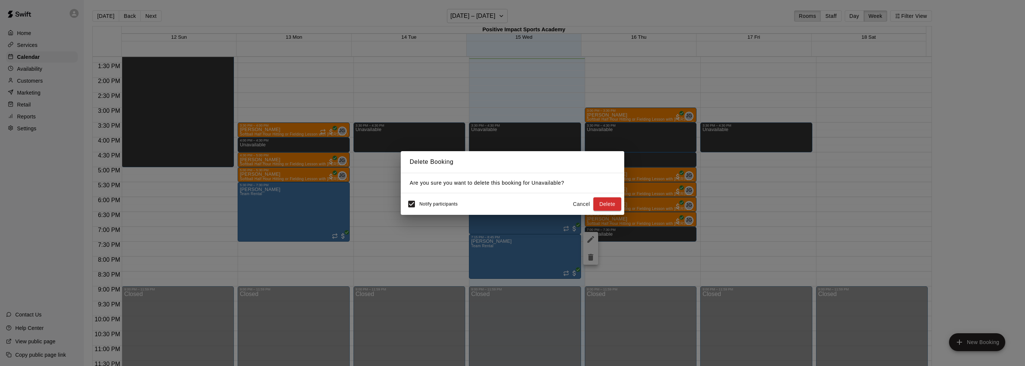
click at [608, 206] on button "Delete" at bounding box center [607, 204] width 28 height 14
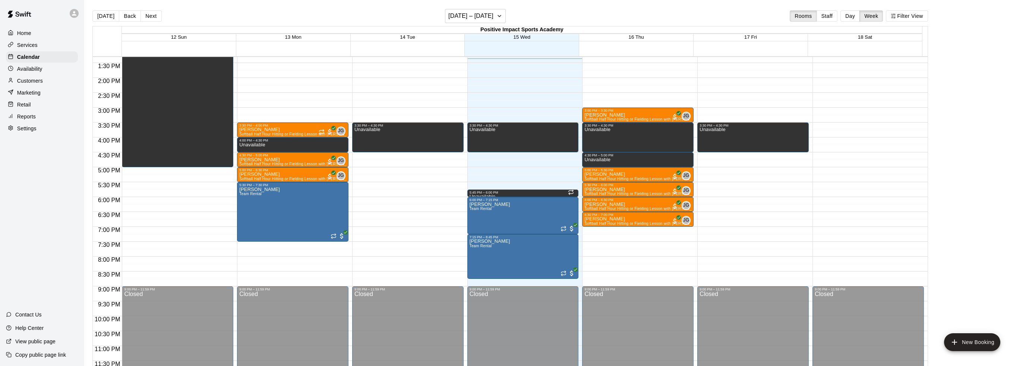
click at [624, 229] on div "12:00 AM – 6:00 AM Closed 3:00 PM – 3:30 PM [PERSON_NAME] Softball Half Hour Hi…" at bounding box center [637, 18] width 111 height 715
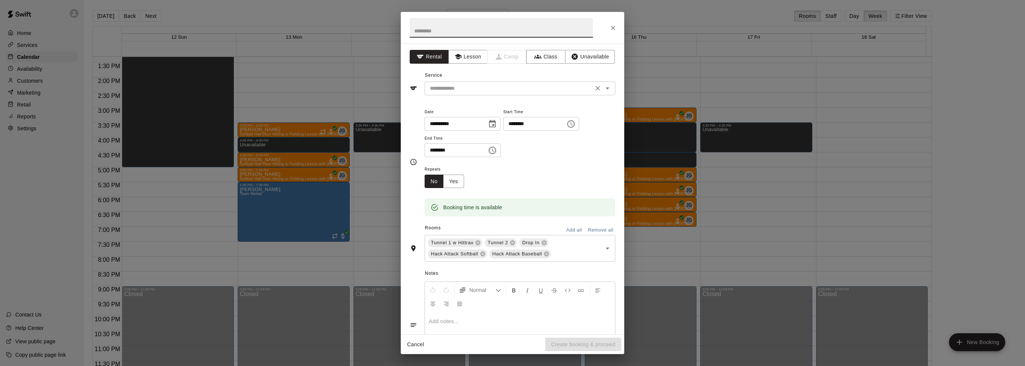
click at [493, 89] on input "text" at bounding box center [509, 88] width 164 height 9
click at [482, 70] on div "Service ​" at bounding box center [513, 83] width 206 height 26
click at [480, 90] on input "text" at bounding box center [509, 88] width 164 height 9
click at [494, 71] on div "Service ​" at bounding box center [513, 83] width 206 height 26
click at [462, 52] on button "Lesson" at bounding box center [468, 57] width 39 height 14
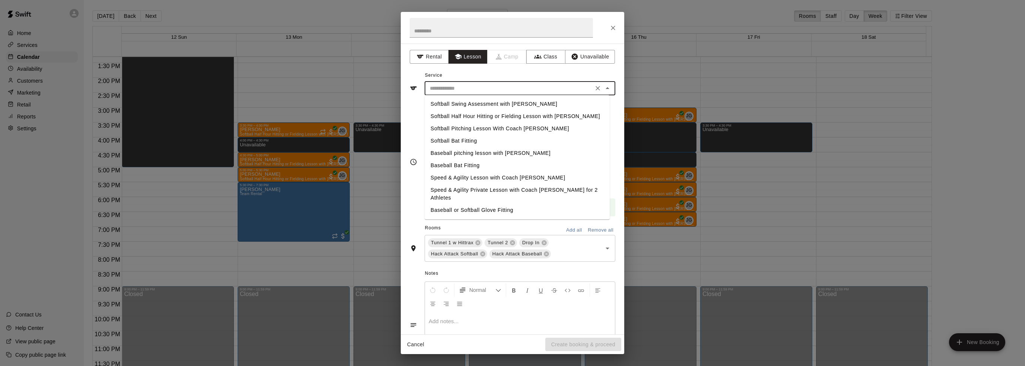
click at [474, 85] on input "text" at bounding box center [509, 88] width 164 height 9
click at [476, 117] on li "Softball Half Hour Hitting or Fielding Lesson with [PERSON_NAME]" at bounding box center [517, 116] width 185 height 12
type input "**********"
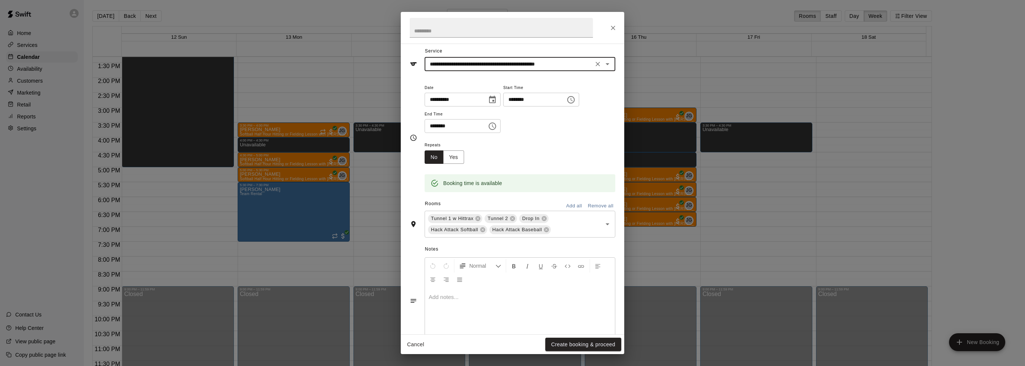
scroll to position [47, 0]
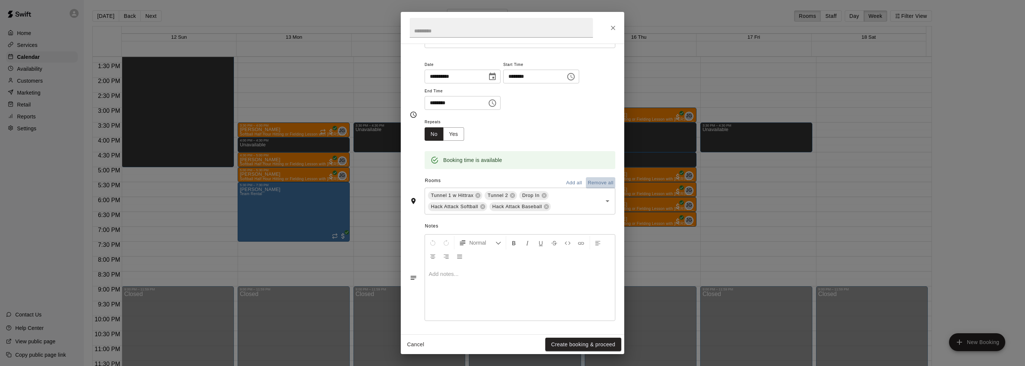
click at [598, 184] on button "Remove all" at bounding box center [600, 183] width 29 height 12
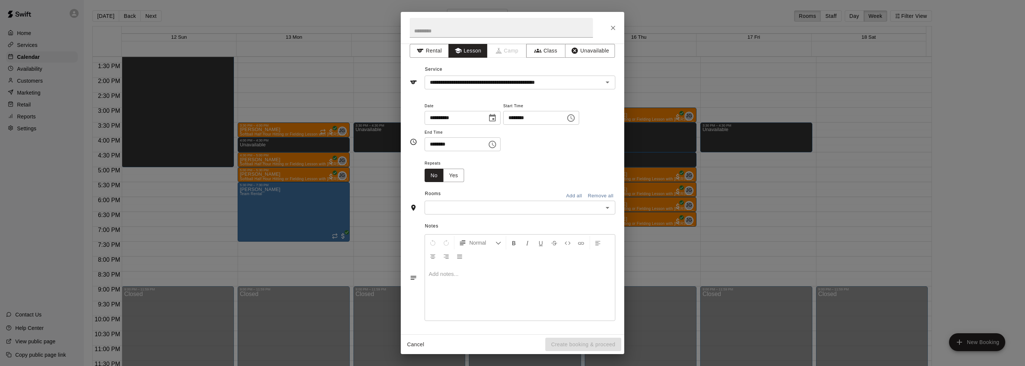
click at [571, 194] on button "Add all" at bounding box center [574, 196] width 24 height 12
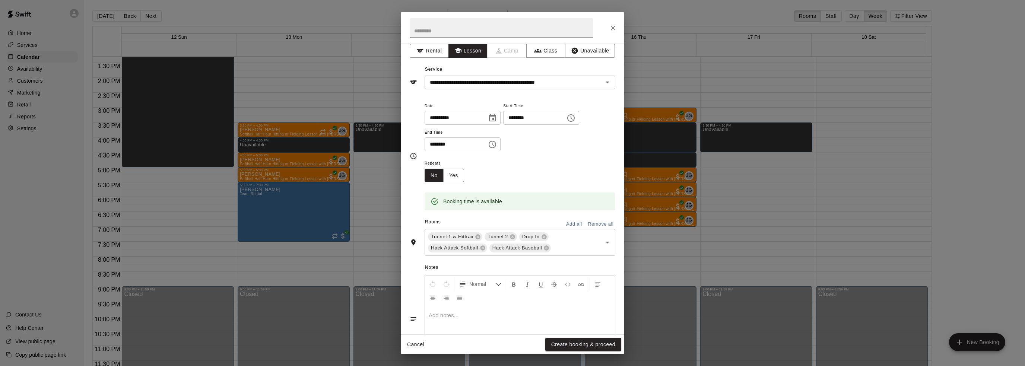
click at [595, 224] on button "Remove all" at bounding box center [600, 225] width 29 height 12
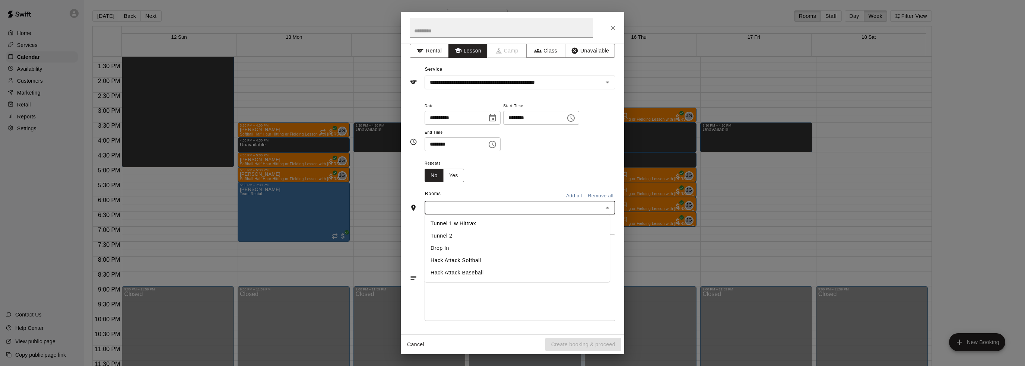
click at [571, 211] on input "text" at bounding box center [514, 207] width 174 height 9
click at [449, 222] on li "Tunnel 1 w Hittrax" at bounding box center [517, 224] width 185 height 12
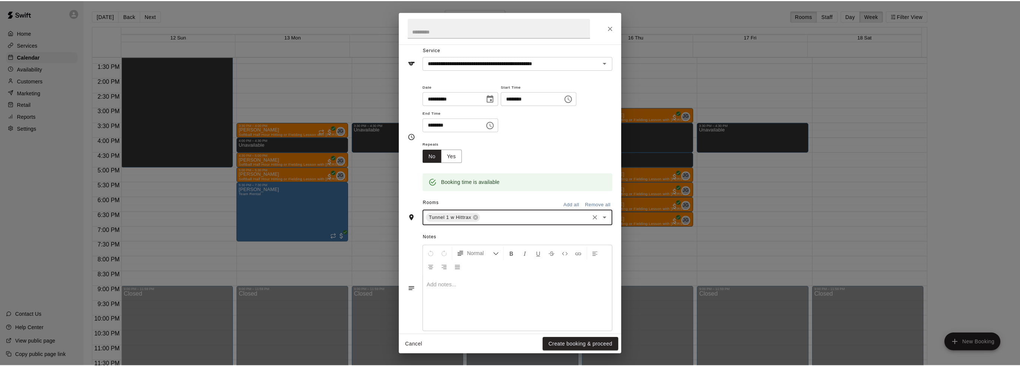
scroll to position [36, 0]
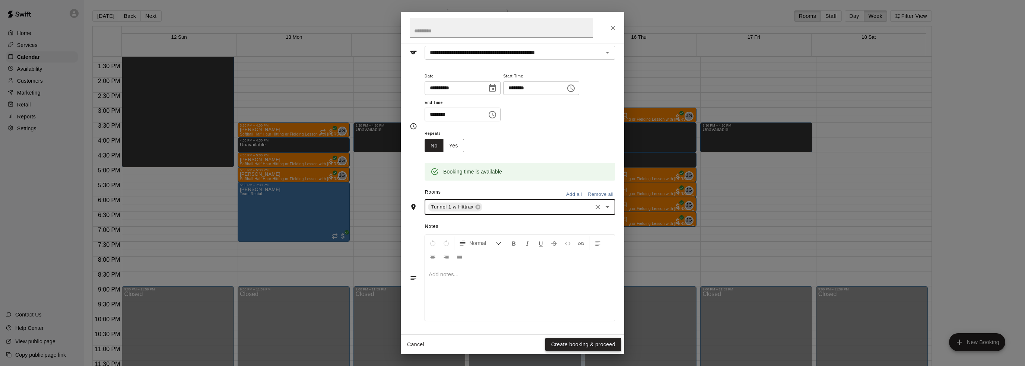
click at [569, 344] on button "Create booking & proceed" at bounding box center [583, 345] width 76 height 14
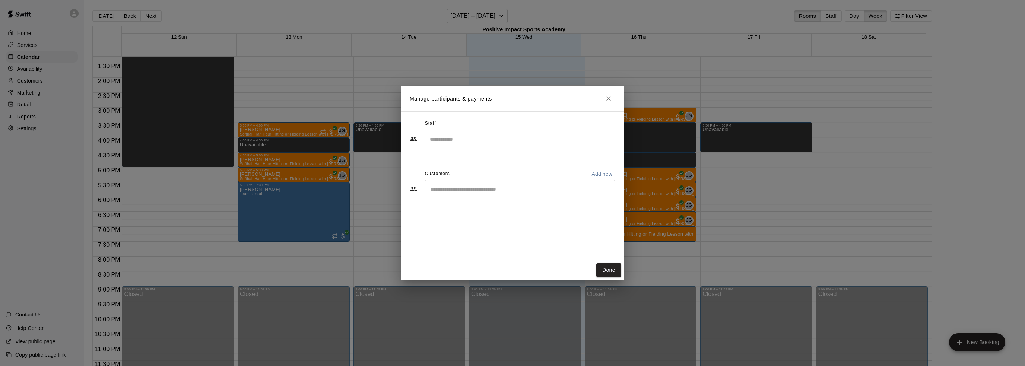
click at [490, 140] on input "Search staff" at bounding box center [520, 139] width 184 height 13
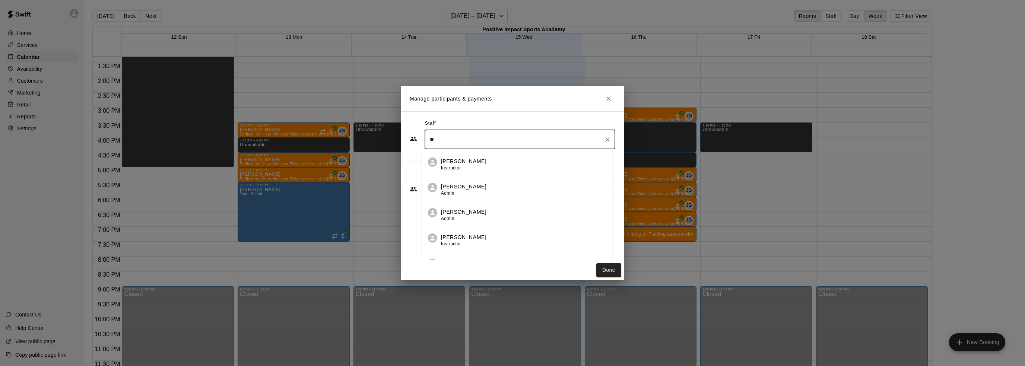
type input "*"
click at [465, 166] on div "[PERSON_NAME] Admin" at bounding box center [466, 164] width 45 height 15
type input "***"
click at [465, 188] on input "Start typing to search customers..." at bounding box center [520, 189] width 184 height 7
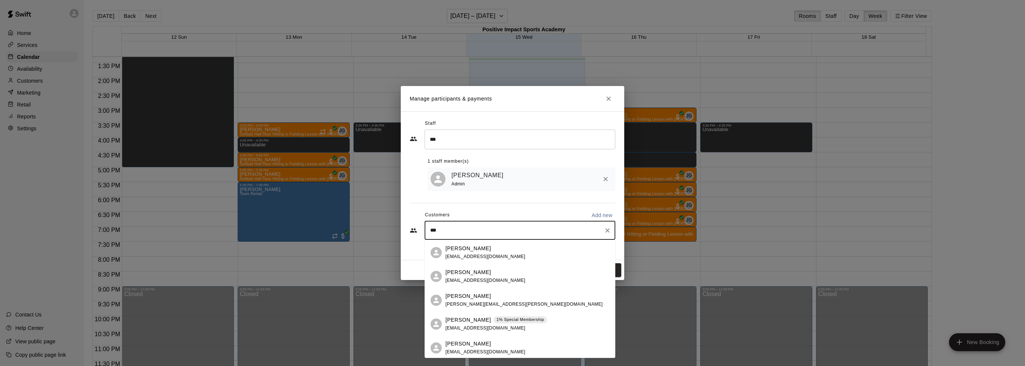
type input "****"
click at [504, 281] on div "[PERSON_NAME] 1% Special Membership [EMAIL_ADDRESS][DOMAIN_NAME]" at bounding box center [497, 277] width 102 height 16
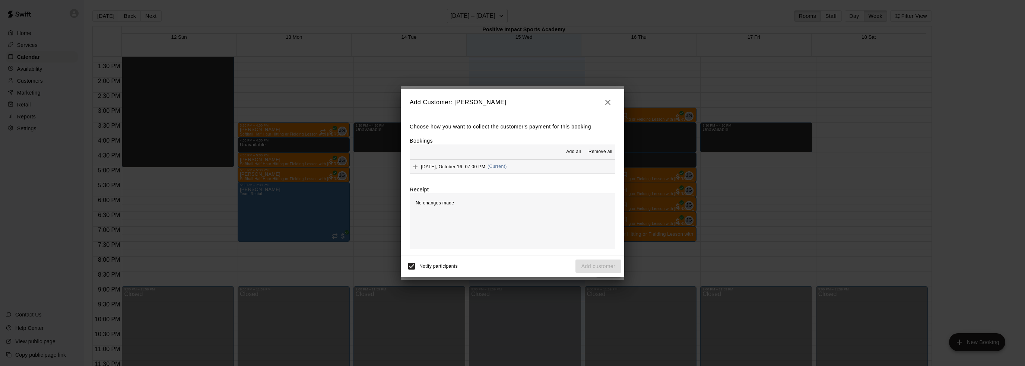
click at [571, 153] on span "Add all" at bounding box center [573, 151] width 15 height 7
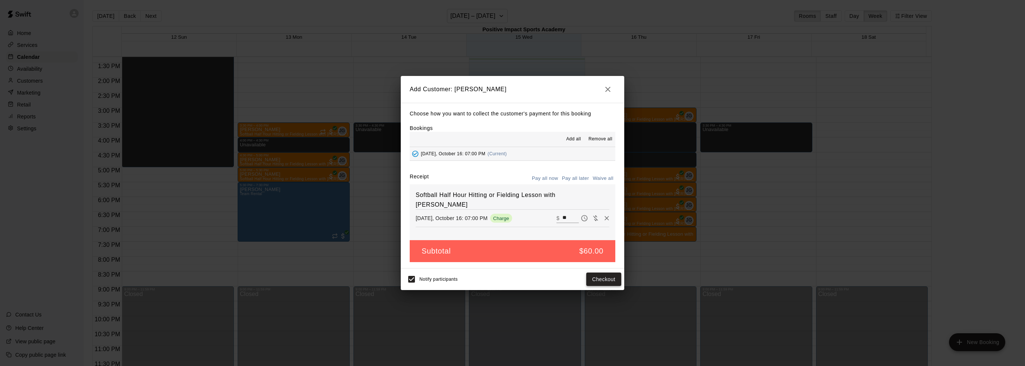
click at [593, 279] on button "Checkout" at bounding box center [603, 280] width 35 height 14
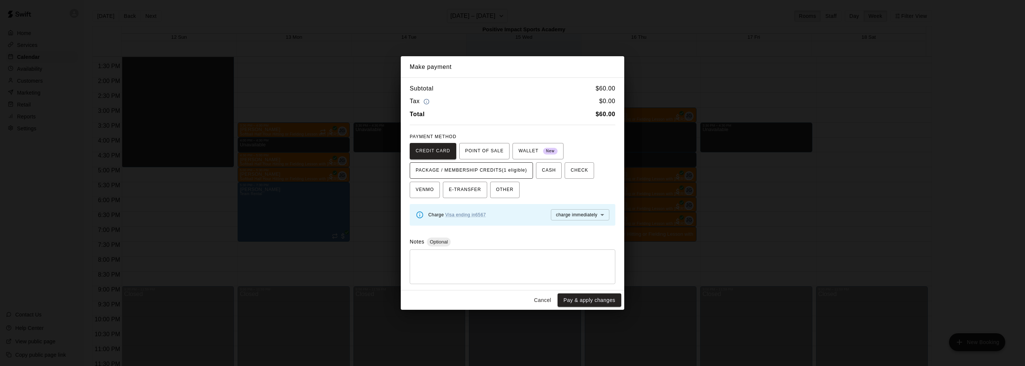
click at [509, 172] on span "PACKAGE / MEMBERSHIP CREDITS (1 eligible)" at bounding box center [471, 171] width 111 height 12
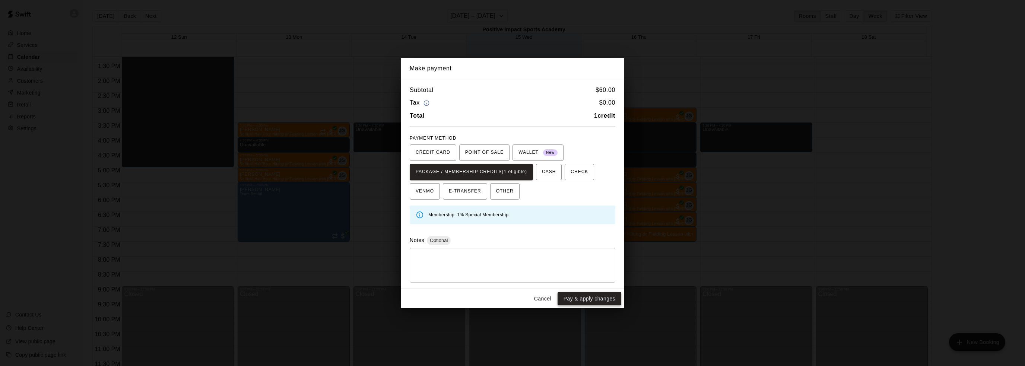
click at [577, 297] on button "Pay & apply changes" at bounding box center [590, 299] width 64 height 14
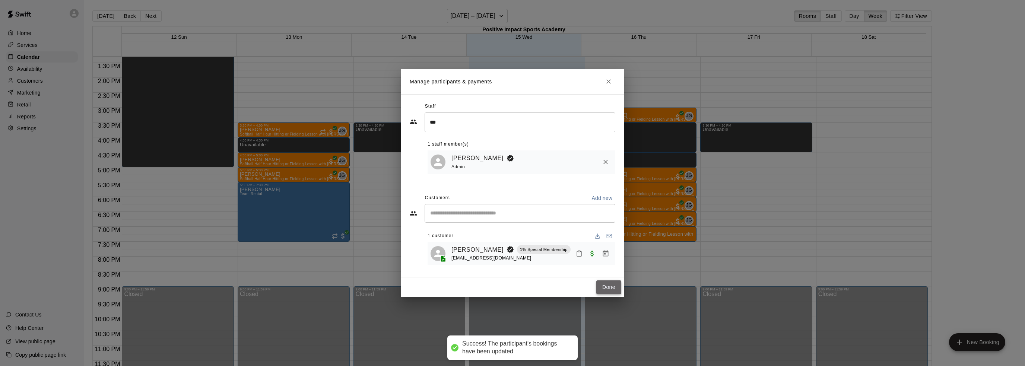
click at [605, 287] on button "Done" at bounding box center [608, 288] width 25 height 14
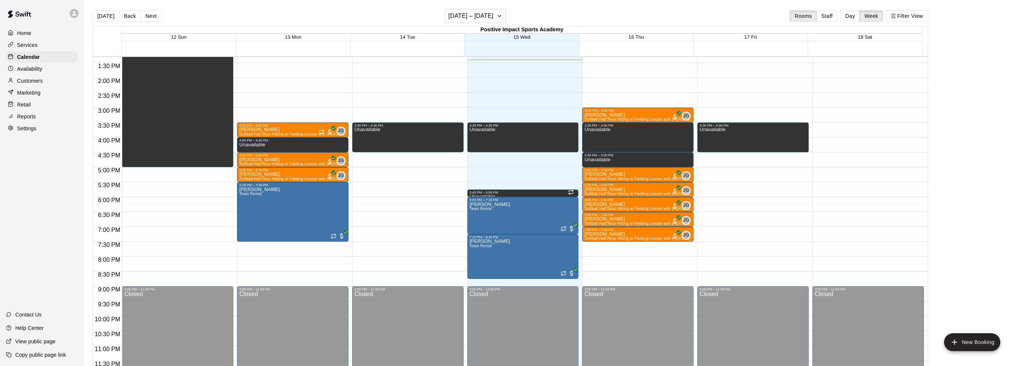
click at [142, 13] on button "Next" at bounding box center [150, 15] width 21 height 11
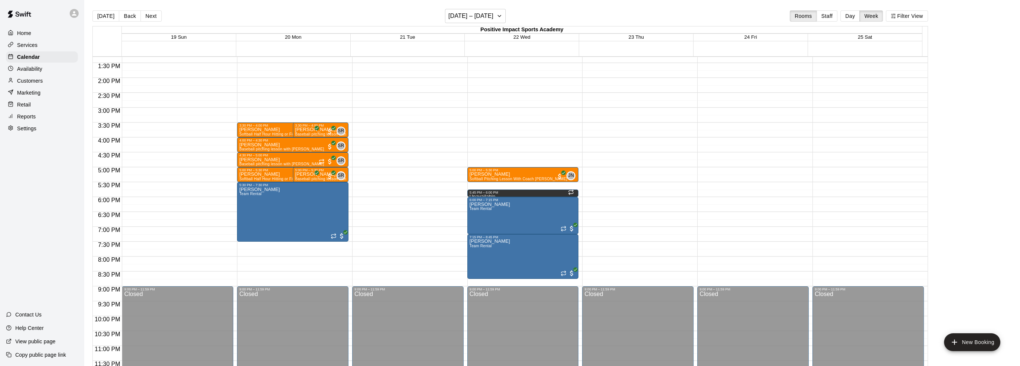
click at [37, 72] on p "Availability" at bounding box center [29, 68] width 25 height 7
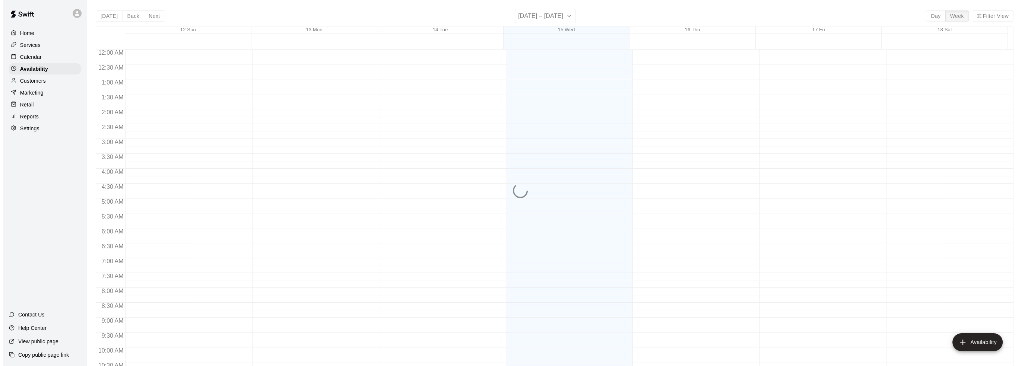
scroll to position [389, 0]
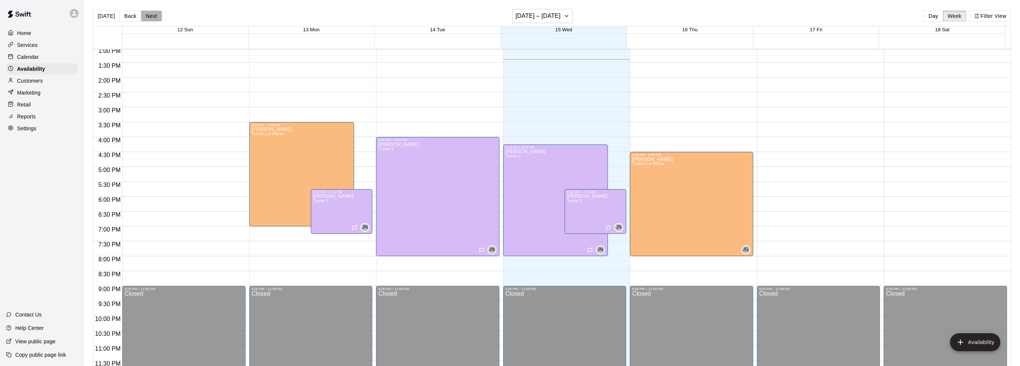
click at [153, 16] on button "Next" at bounding box center [151, 15] width 21 height 11
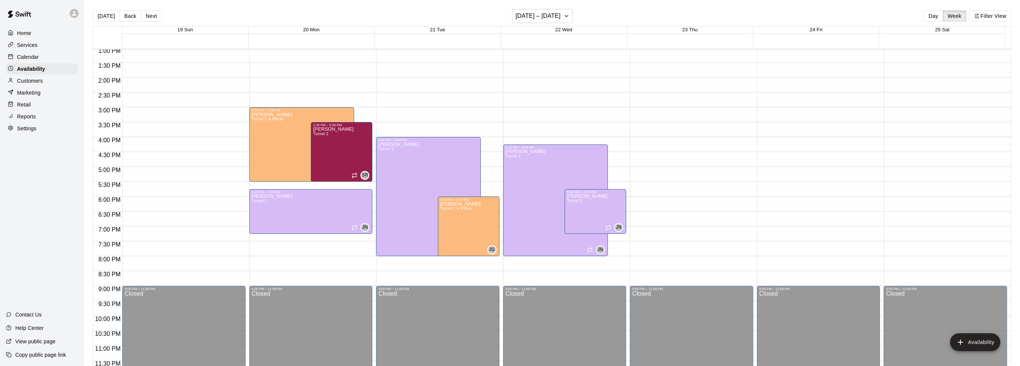
click at [37, 34] on div "Home" at bounding box center [42, 33] width 72 height 11
